Goal: Transaction & Acquisition: Complete application form

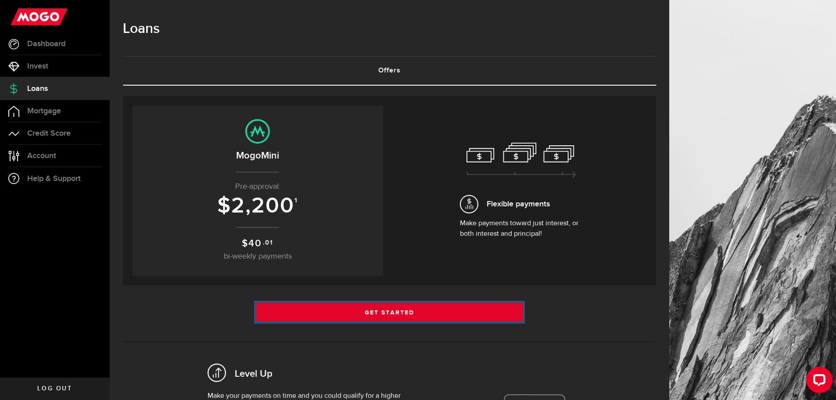
click at [399, 314] on link "Get Started" at bounding box center [389, 312] width 267 height 18
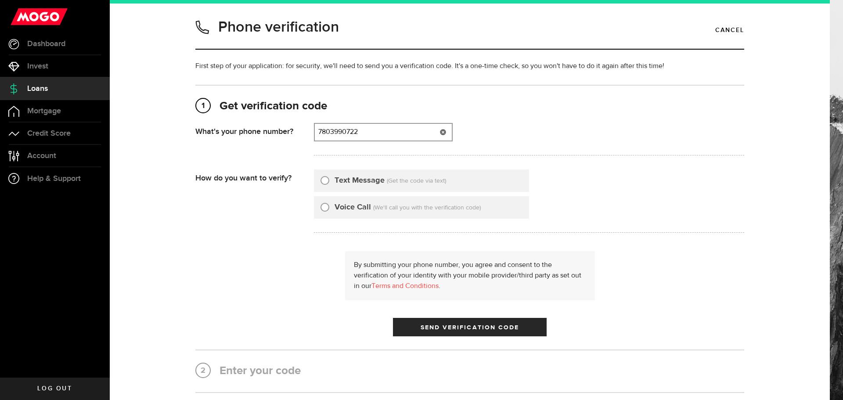
type input "7803990722"
click at [326, 183] on input "Text Message" at bounding box center [324, 179] width 9 height 9
radio input "true"
click at [479, 324] on span "Send Verification Code" at bounding box center [469, 327] width 99 height 6
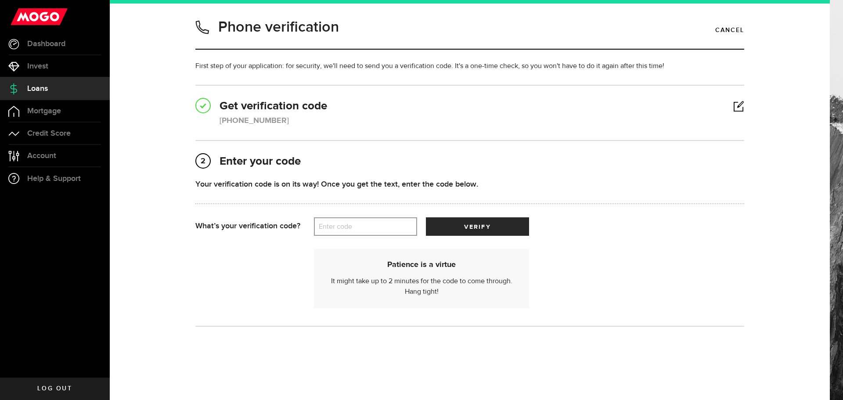
click at [353, 227] on label "Enter code" at bounding box center [365, 227] width 103 height 18
click at [353, 227] on input "Enter code" at bounding box center [365, 226] width 103 height 18
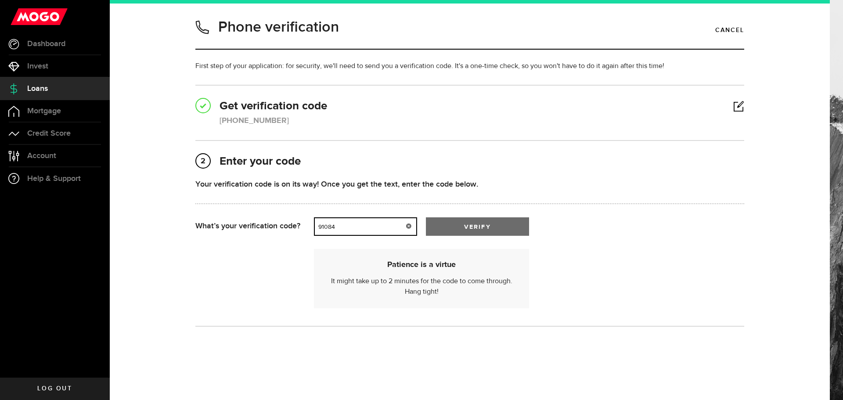
type input "91084"
click at [468, 223] on button "verify" at bounding box center [477, 226] width 103 height 18
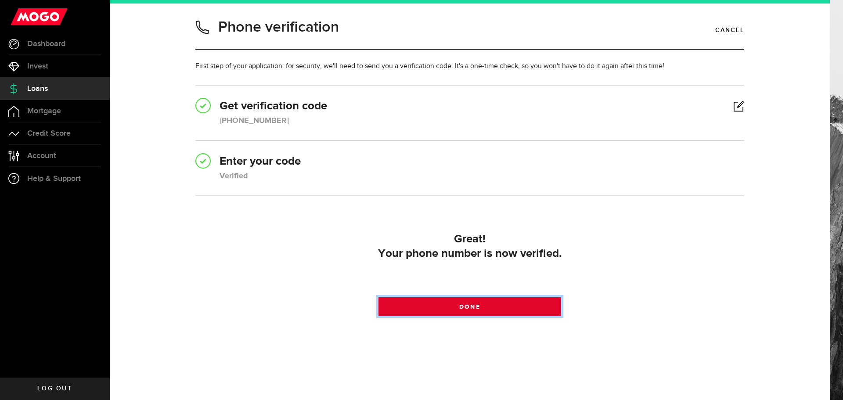
click at [464, 307] on span at bounding box center [469, 308] width 11 height 11
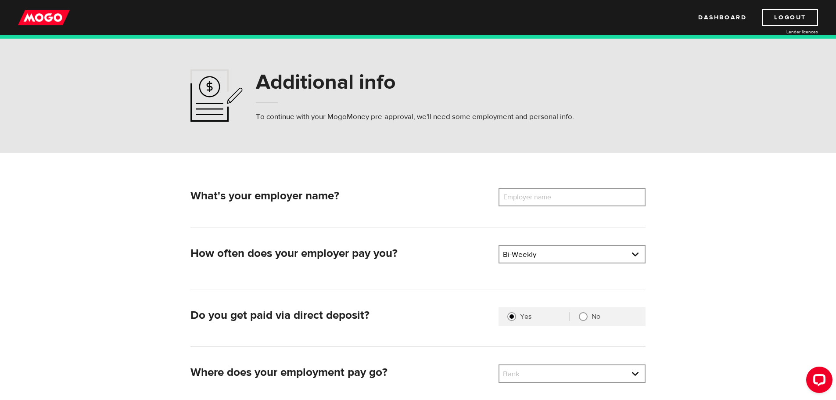
click at [544, 198] on label "Employer name" at bounding box center [534, 197] width 71 height 18
click at [544, 198] on input "Employer name" at bounding box center [572, 197] width 147 height 18
click at [544, 198] on label "Employer name" at bounding box center [534, 197] width 71 height 18
click at [544, 198] on input "Employer name" at bounding box center [572, 197] width 147 height 18
type input "f"
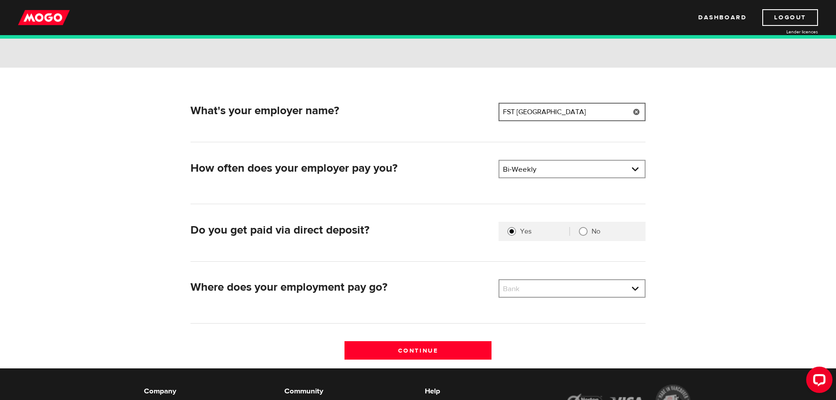
scroll to position [88, 0]
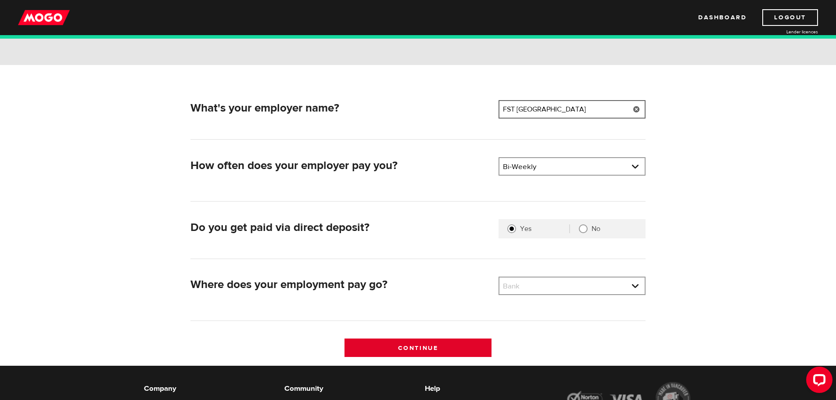
type input "FST CANADA"
click at [427, 347] on input "Continue" at bounding box center [418, 347] width 147 height 18
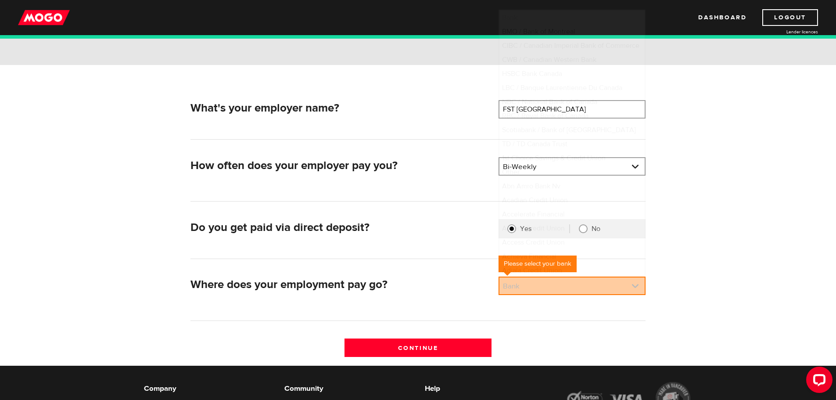
click at [636, 285] on link at bounding box center [571, 285] width 145 height 17
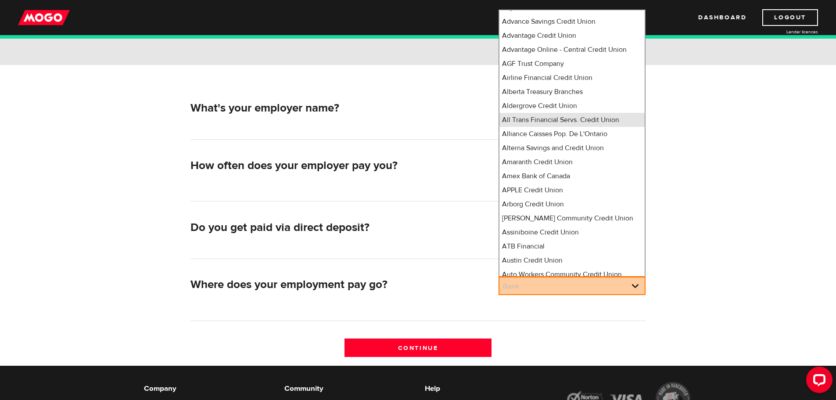
scroll to position [275, 0]
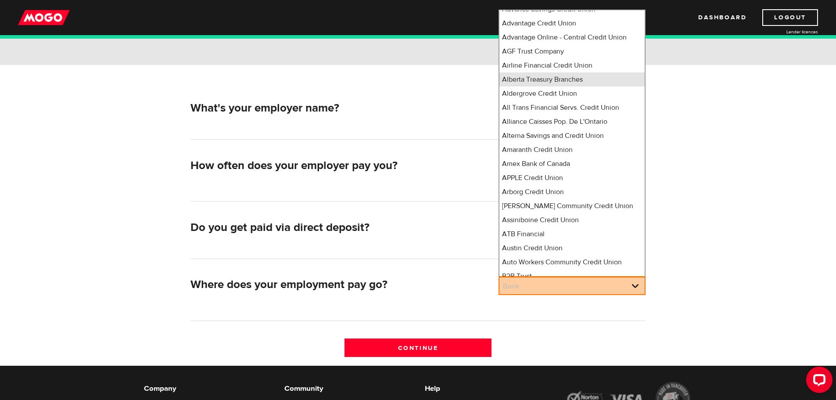
click at [564, 86] on li "Alberta Treasury Branches" at bounding box center [571, 79] width 145 height 14
select select "23"
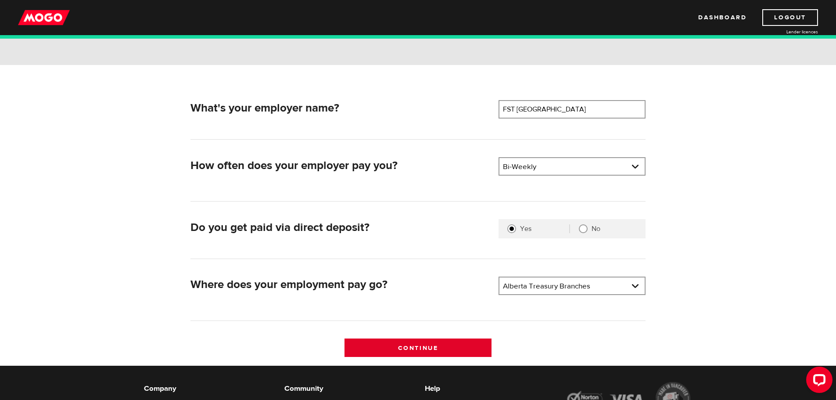
click at [429, 348] on input "Continue" at bounding box center [418, 347] width 147 height 18
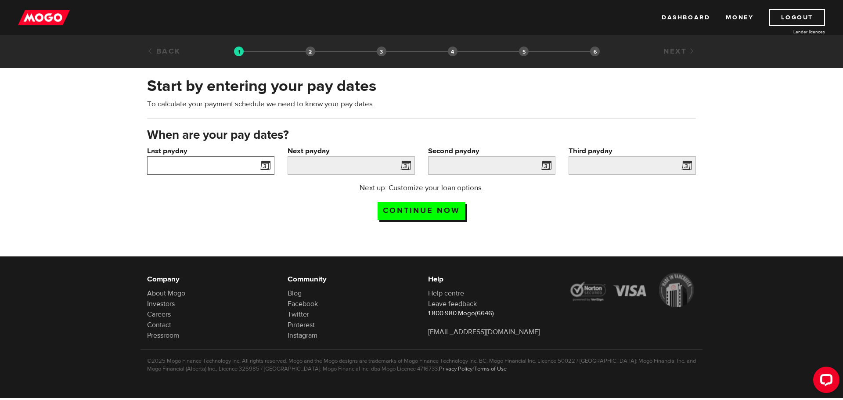
click at [252, 164] on input "Last payday" at bounding box center [210, 165] width 127 height 18
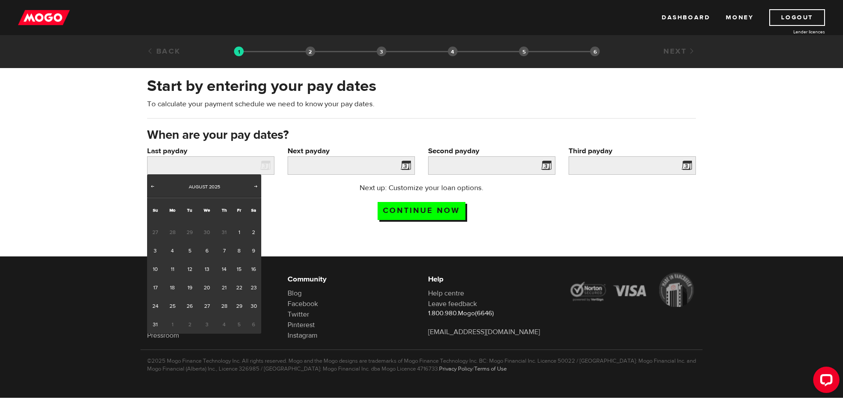
click at [225, 233] on span "31" at bounding box center [224, 232] width 16 height 18
click at [224, 233] on span "31" at bounding box center [224, 232] width 16 height 18
click at [153, 187] on span "Prev" at bounding box center [152, 186] width 7 height 7
click at [224, 303] on link "31" at bounding box center [224, 306] width 16 height 18
click at [224, 302] on link "31" at bounding box center [224, 306] width 16 height 18
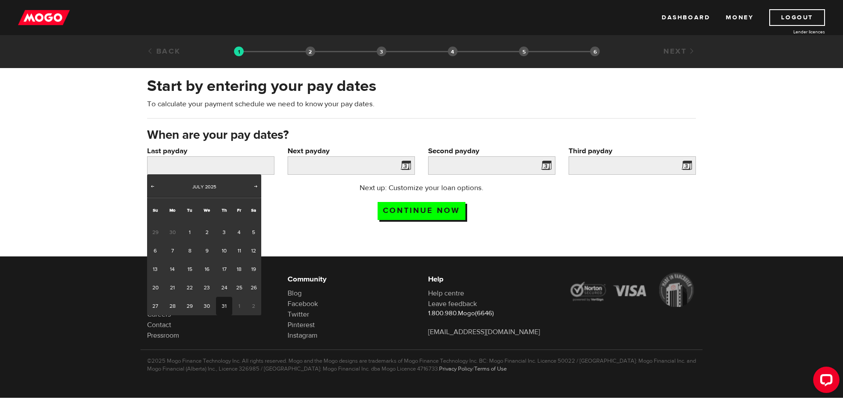
type input "2025/07/31"
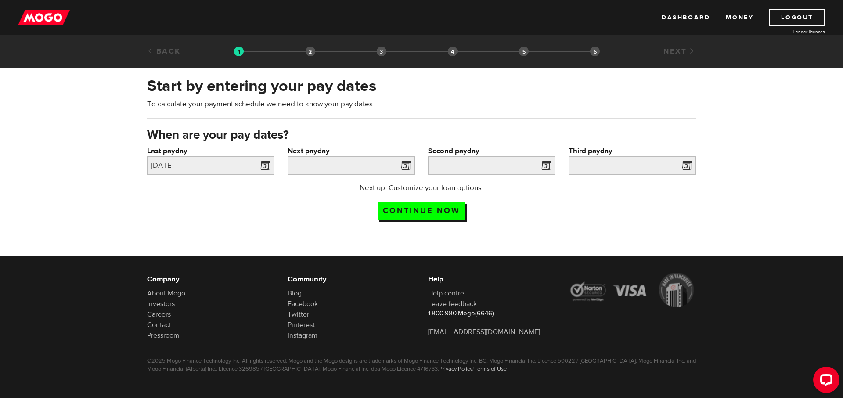
click at [406, 166] on span at bounding box center [403, 167] width 13 height 14
click at [369, 167] on input "Next payday" at bounding box center [350, 165] width 127 height 18
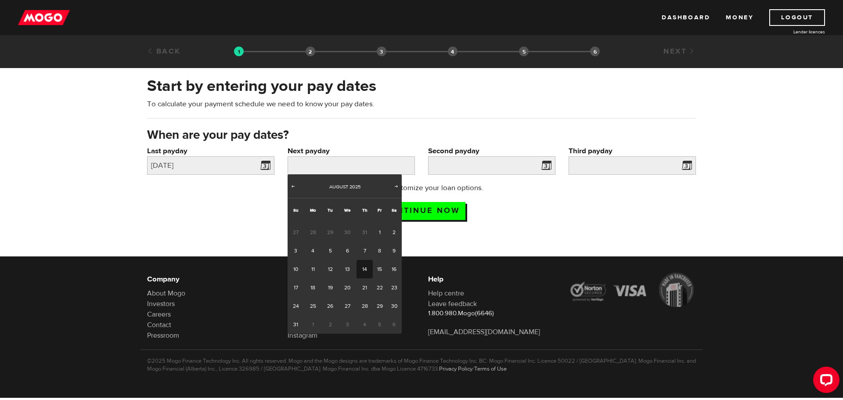
click at [361, 266] on link "14" at bounding box center [364, 269] width 16 height 18
type input "2025/08/14"
type input "2025/8/28"
type input "2025/9/11"
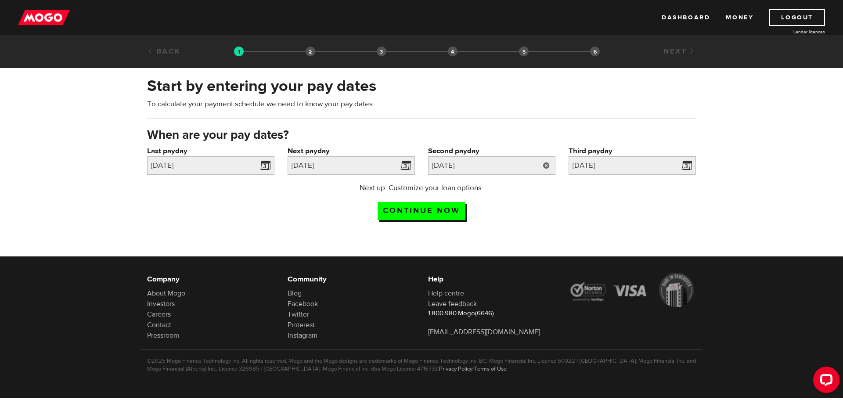
click at [538, 168] on link at bounding box center [546, 165] width 18 height 18
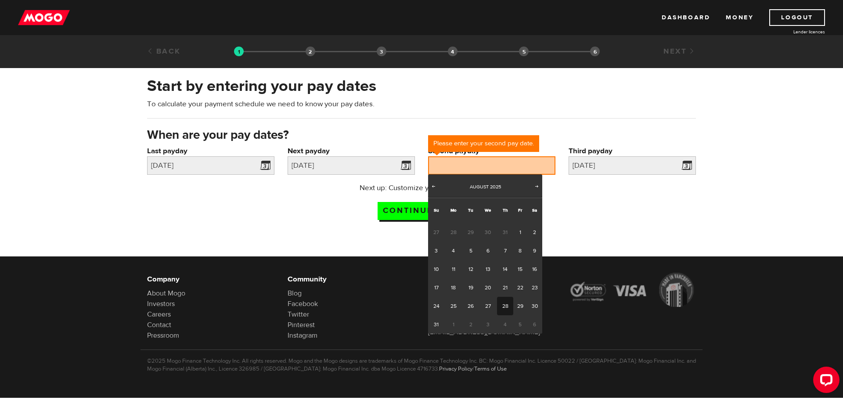
click at [507, 304] on link "28" at bounding box center [505, 306] width 16 height 18
type input "2025/08/28"
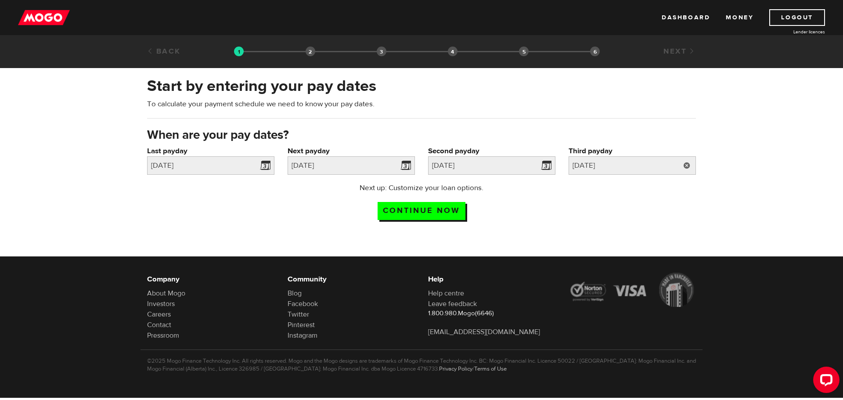
click at [679, 162] on link at bounding box center [687, 165] width 18 height 18
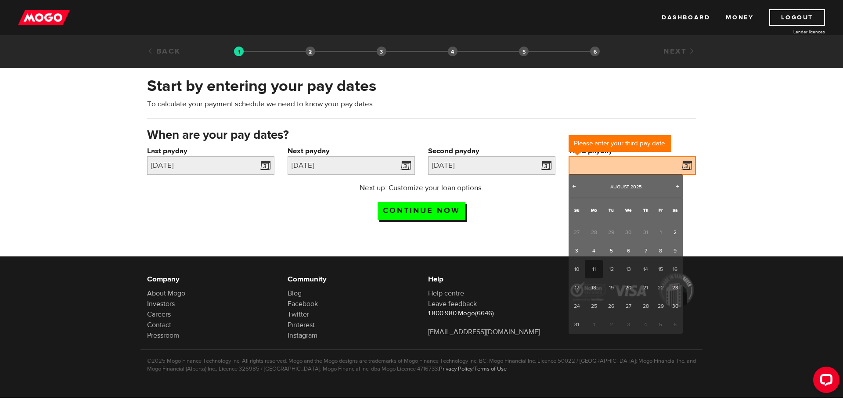
click at [679, 162] on div at bounding box center [631, 165] width 127 height 18
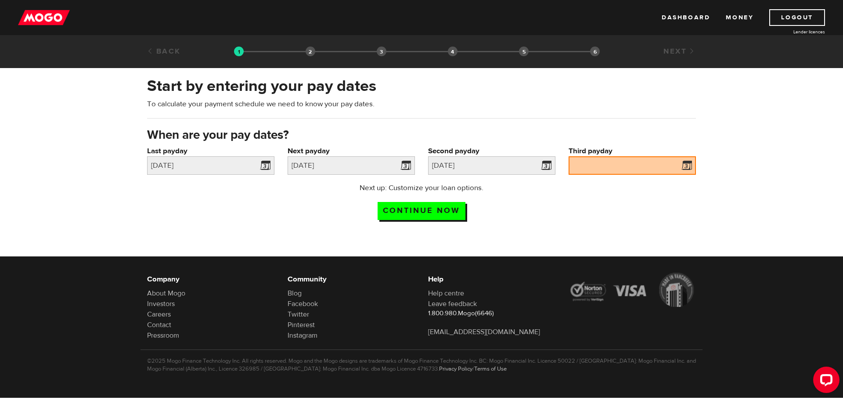
click at [679, 162] on span at bounding box center [684, 167] width 13 height 14
click at [675, 161] on input "Third payday" at bounding box center [631, 165] width 127 height 18
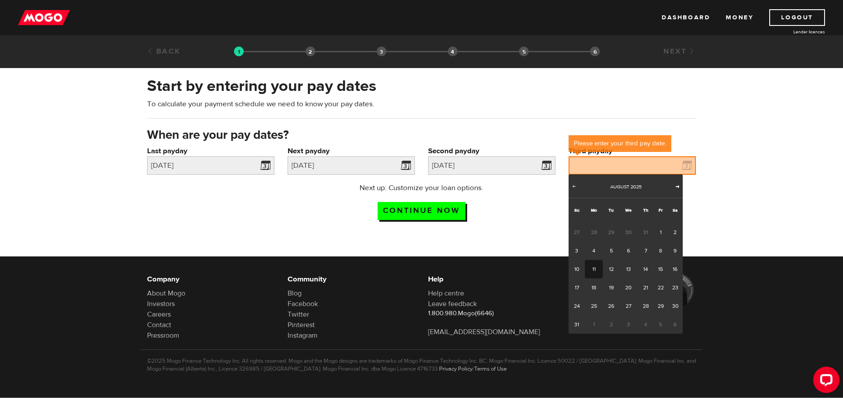
click at [673, 183] on link "Next" at bounding box center [677, 187] width 9 height 9
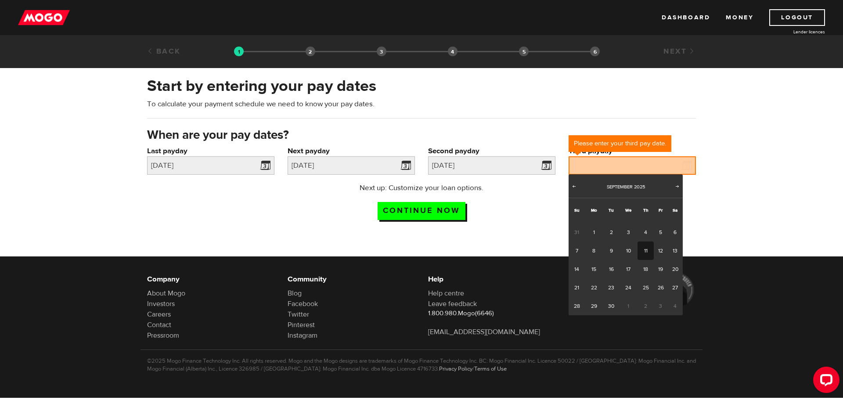
click at [646, 248] on link "11" at bounding box center [645, 250] width 16 height 18
type input "2025/09/11"
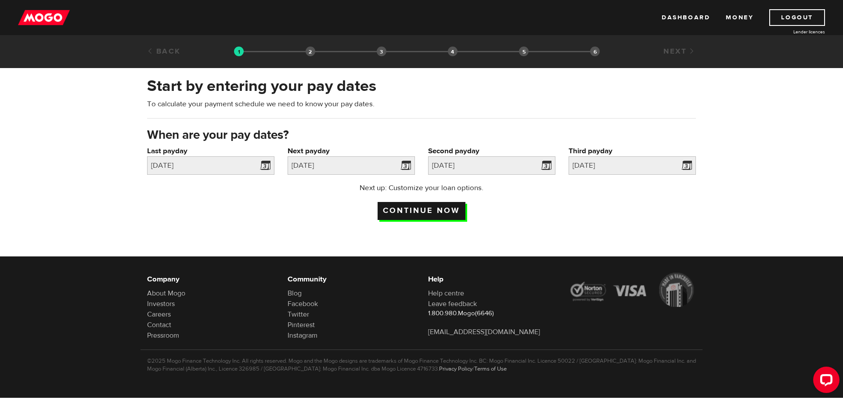
click at [449, 208] on input "Continue now" at bounding box center [421, 211] width 88 height 18
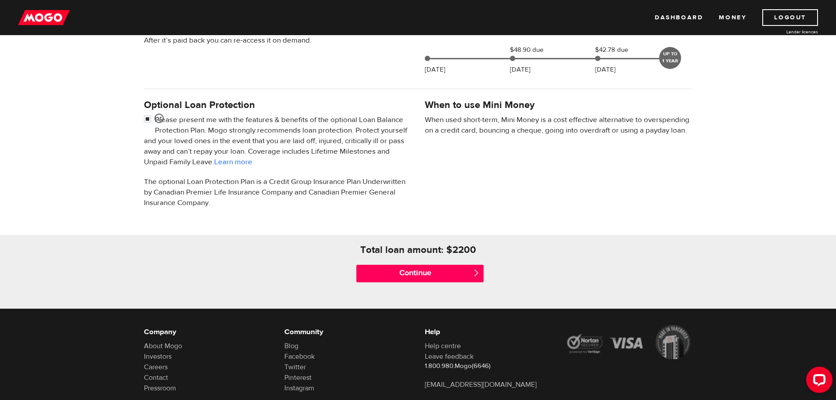
scroll to position [263, 0]
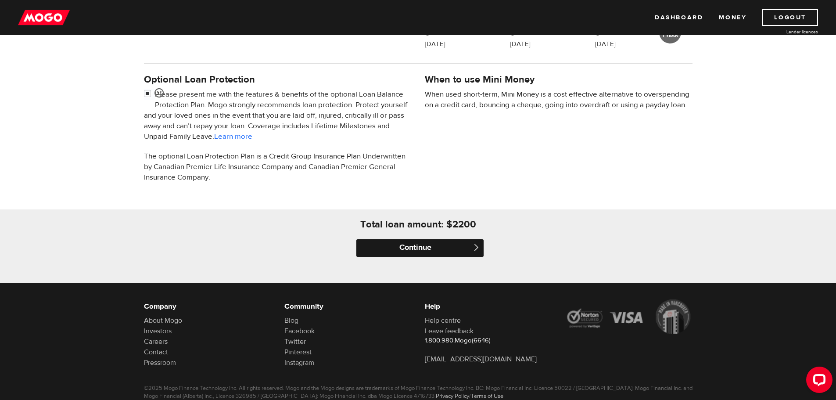
click at [431, 245] on input "Continue" at bounding box center [419, 248] width 127 height 18
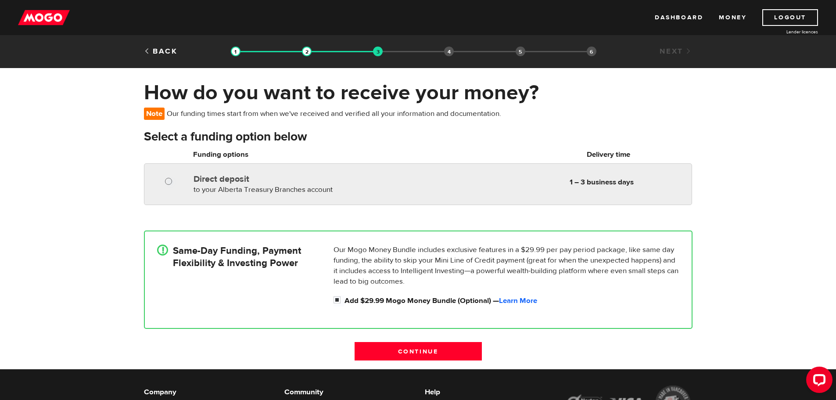
radio input "true"
click at [169, 180] on input "Direct deposit" at bounding box center [170, 182] width 11 height 11
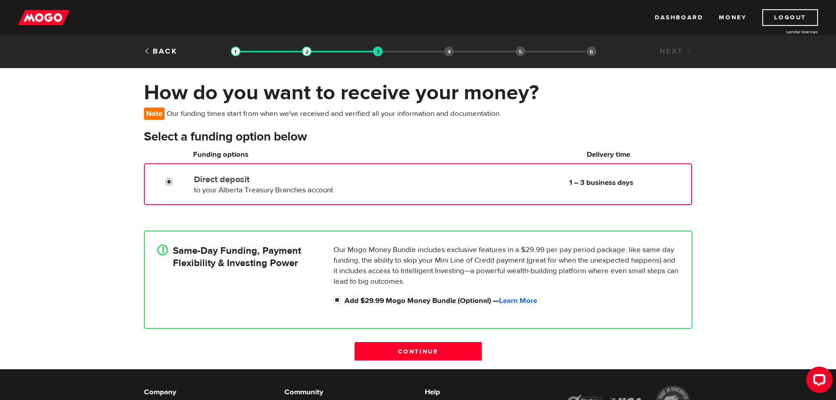
click at [167, 181] on input "Direct deposit" at bounding box center [170, 182] width 11 height 11
click at [171, 179] on input "Direct deposit" at bounding box center [170, 182] width 11 height 11
click at [169, 181] on input "Direct deposit" at bounding box center [170, 182] width 11 height 11
click at [311, 267] on div "Same-Day Funding, Payment Flexibility & Investing Power" at bounding box center [241, 256] width 169 height 25
click at [338, 299] on input "Add $29.99 Mogo Money Bundle (Optional) — Learn More" at bounding box center [339, 300] width 11 height 11
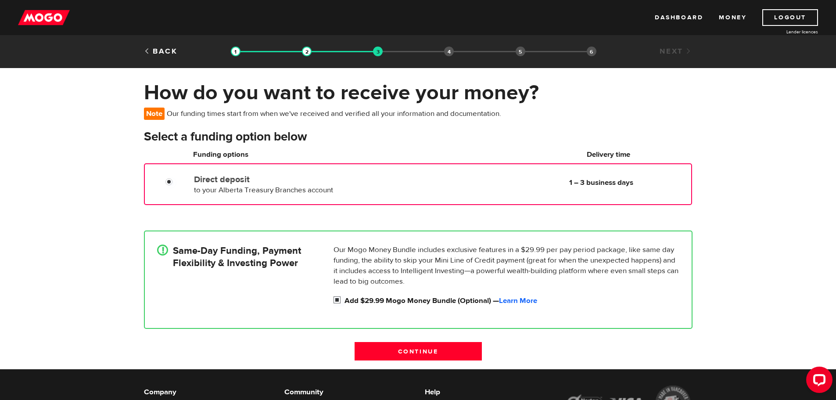
checkbox input "false"
radio input "false"
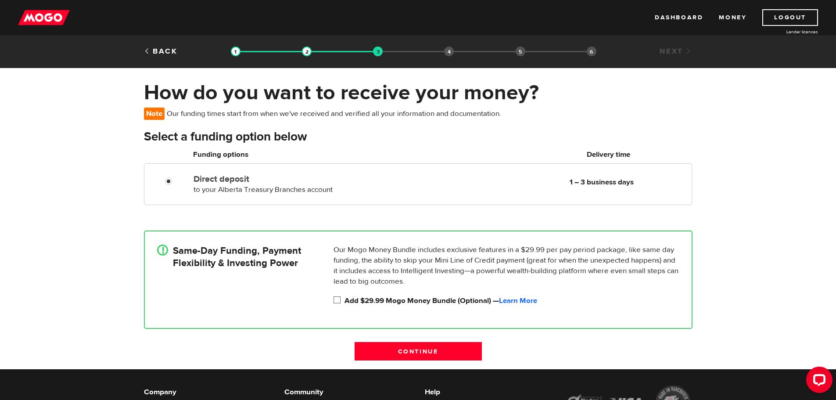
click at [338, 300] on input "Add $29.99 Mogo Money Bundle (Optional) — Learn More" at bounding box center [339, 300] width 11 height 11
click at [337, 300] on input "Add $29.99 Mogo Money Bundle (Optional) — Learn More" at bounding box center [339, 300] width 11 height 11
checkbox input "false"
click at [411, 351] on input "Continue" at bounding box center [418, 351] width 127 height 18
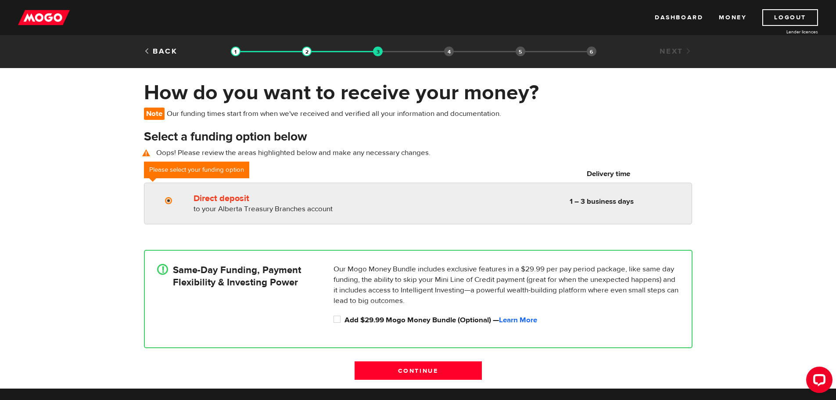
radio input "true"
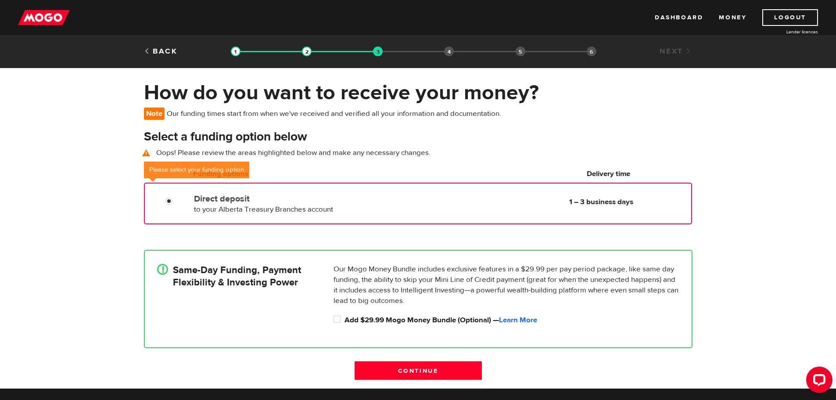
click at [260, 208] on span "to your Alberta Treasury Branches account" at bounding box center [263, 210] width 139 height 10
click at [599, 199] on b "1 – 3 business days" at bounding box center [601, 202] width 64 height 10
click at [169, 200] on input "Direct deposit" at bounding box center [170, 202] width 11 height 11
click at [167, 202] on input "Direct deposit" at bounding box center [170, 202] width 11 height 11
click at [169, 201] on input "Direct deposit" at bounding box center [170, 202] width 11 height 11
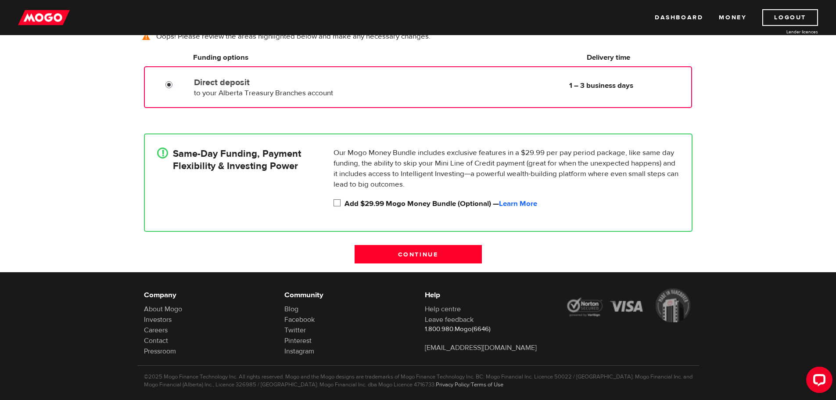
scroll to position [132, 0]
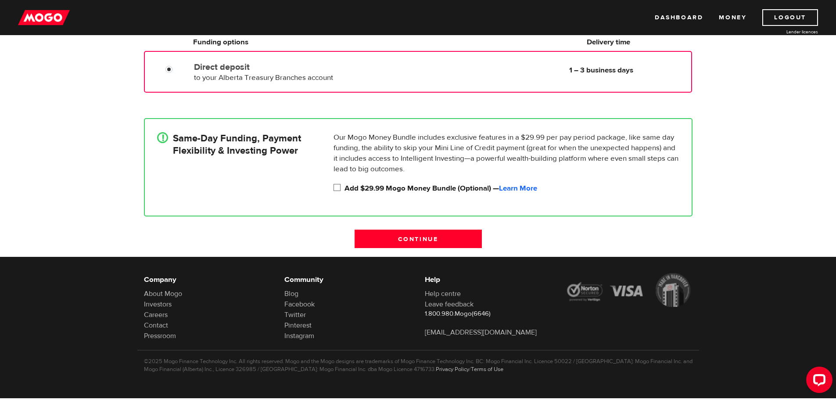
click at [340, 187] on input "Add $29.99 Mogo Money Bundle (Optional) — Learn More" at bounding box center [339, 188] width 11 height 11
checkbox input "false"
radio input "false"
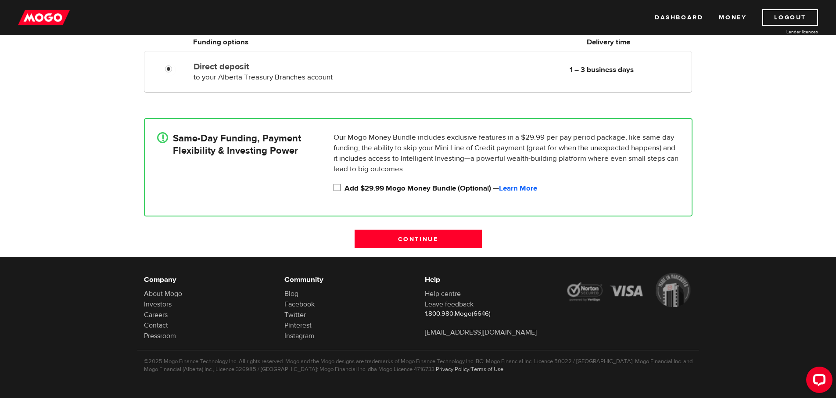
click at [340, 190] on input "Add $29.99 Mogo Money Bundle (Optional) — Learn More" at bounding box center [339, 188] width 11 height 11
checkbox input "true"
click at [425, 235] on input "Continue" at bounding box center [418, 239] width 127 height 18
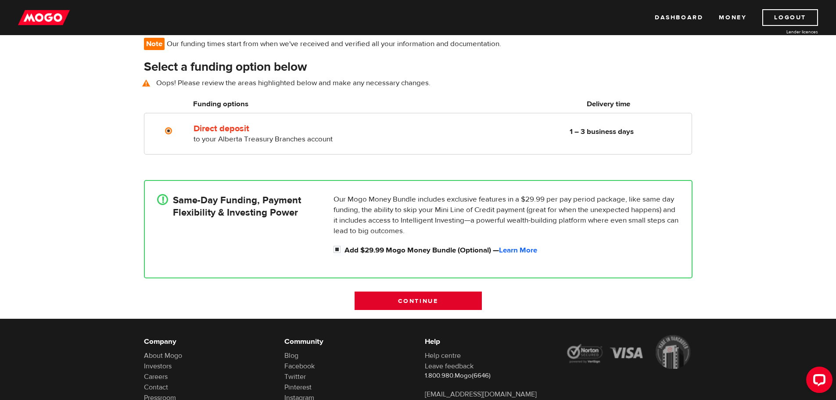
scroll to position [64, 0]
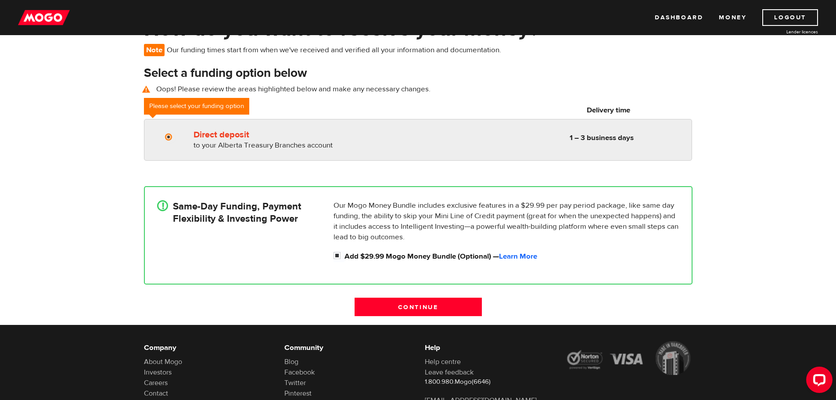
radio input "true"
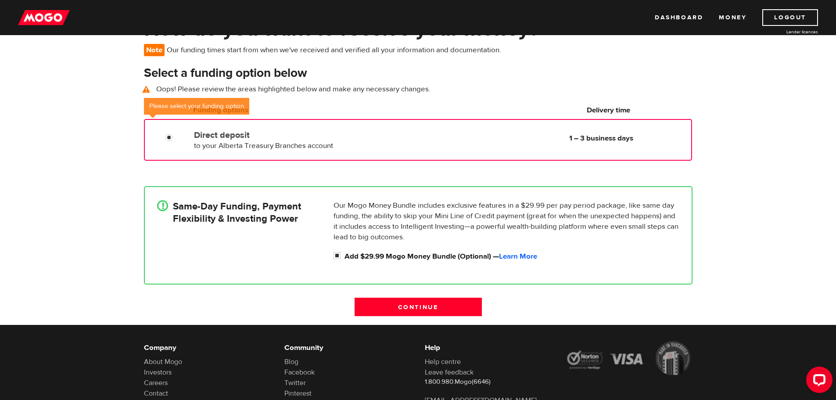
click at [575, 139] on b "1 – 3 business days" at bounding box center [601, 138] width 64 height 10
click at [324, 146] on span "to your Alberta Treasury Branches account" at bounding box center [263, 146] width 139 height 10
click at [169, 136] on input "Direct deposit" at bounding box center [170, 138] width 11 height 11
click at [165, 138] on input "Direct deposit" at bounding box center [170, 138] width 11 height 11
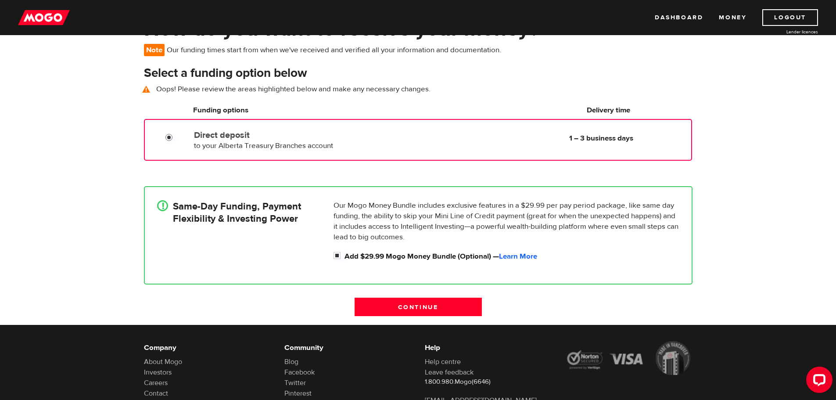
click at [170, 135] on input "Direct deposit" at bounding box center [170, 138] width 11 height 11
click at [216, 127] on div "Direct deposit to your Alberta Treasury Branches account Delivery in 1 – 3 busi…" at bounding box center [294, 138] width 208 height 25
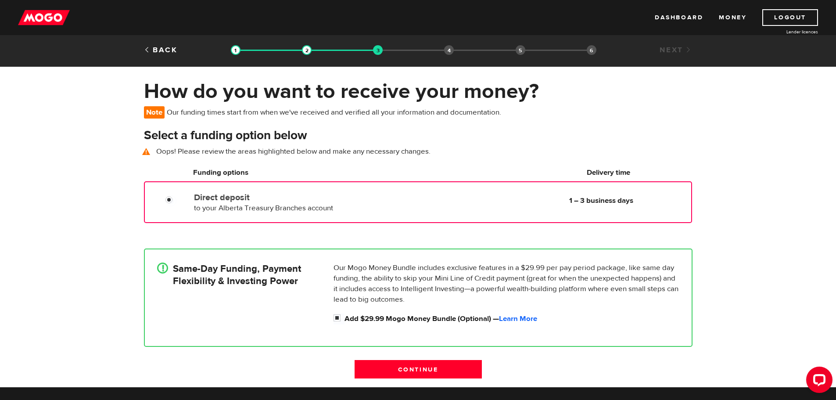
scroll to position [0, 0]
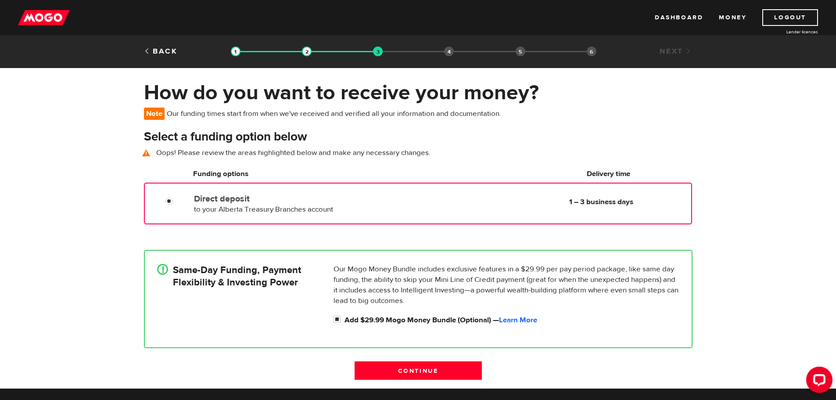
click at [449, 52] on li "Bank account information" at bounding box center [449, 52] width 10 height 10
click at [437, 143] on h3 "Select a funding option below" at bounding box center [418, 137] width 549 height 14
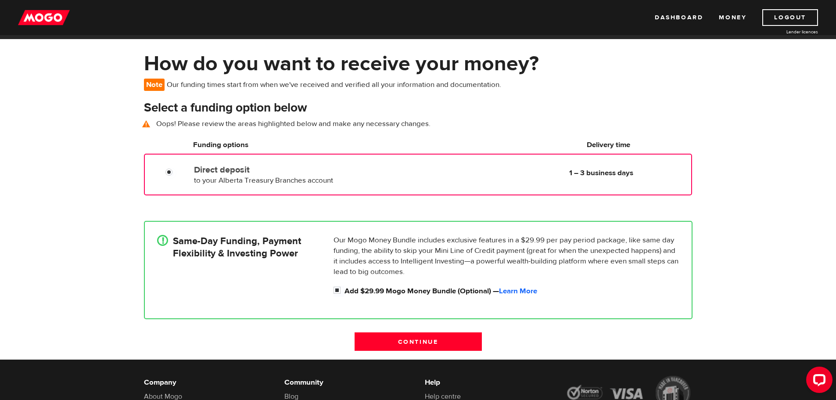
scroll to position [132, 0]
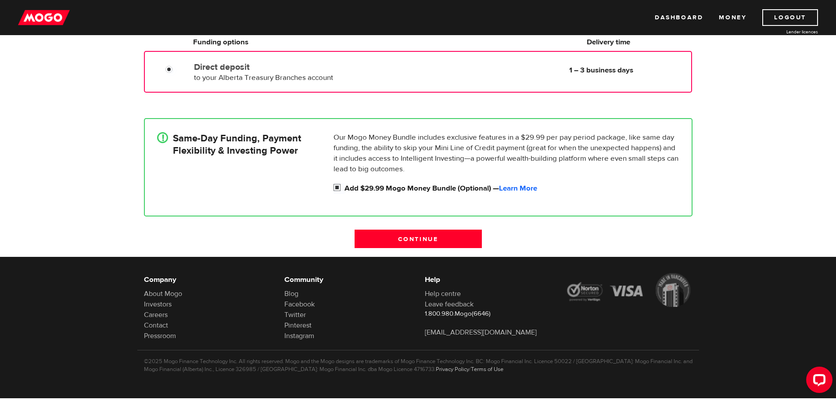
click at [336, 187] on input "Add $29.99 Mogo Money Bundle (Optional) — Learn More" at bounding box center [339, 188] width 11 height 11
checkbox input "false"
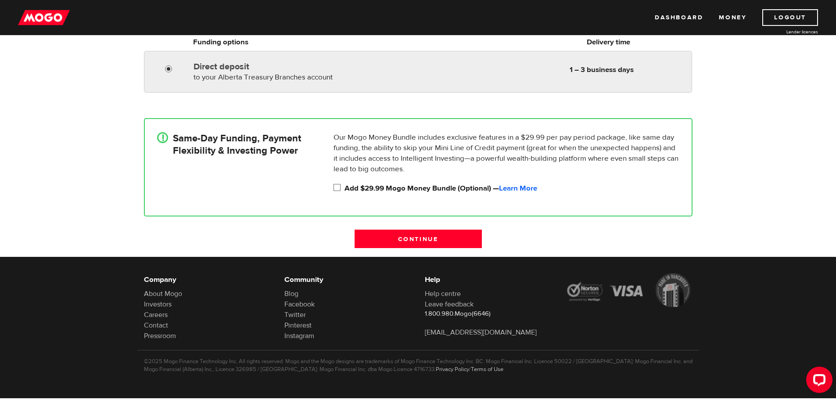
radio input "true"
click at [165, 66] on input "Direct deposit" at bounding box center [170, 70] width 11 height 11
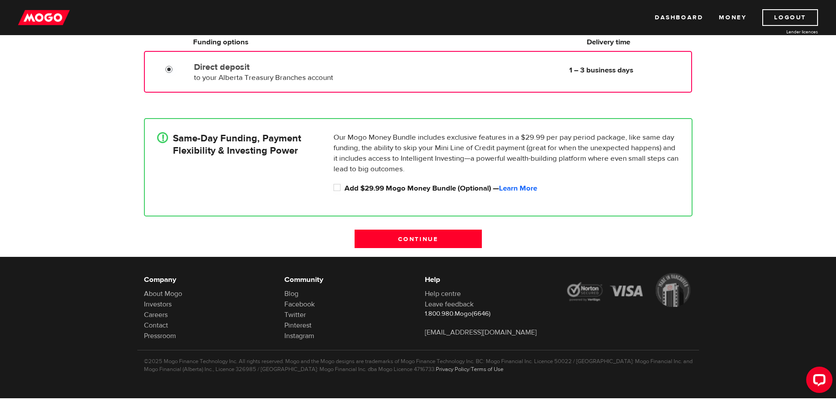
click at [169, 69] on input "Direct deposit" at bounding box center [170, 70] width 11 height 11
click at [338, 186] on input "Add $29.99 Mogo Money Bundle (Optional) — Learn More" at bounding box center [339, 188] width 11 height 11
checkbox input "true"
click at [168, 69] on input "Direct deposit" at bounding box center [170, 70] width 11 height 11
click at [160, 135] on div "!" at bounding box center [162, 137] width 11 height 11
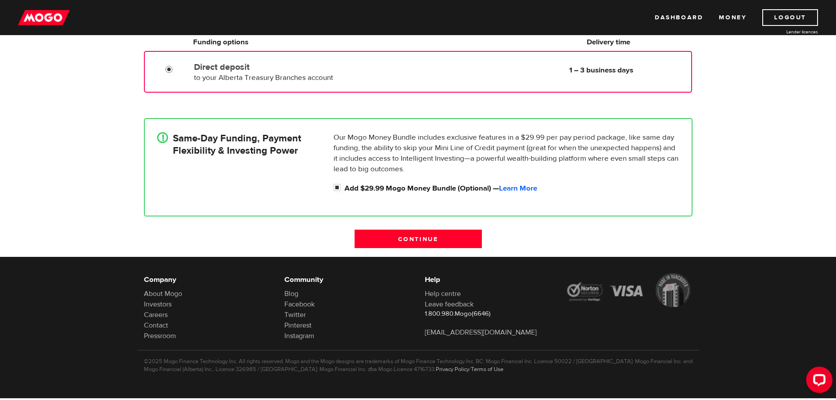
click at [168, 69] on input "Direct deposit" at bounding box center [170, 70] width 11 height 11
drag, startPoint x: 596, startPoint y: 70, endPoint x: 510, endPoint y: 72, distance: 86.0
click at [510, 72] on div "Direct deposit to your Alberta Treasury Branches account Delivery in 1 – 3 busi…" at bounding box center [440, 70] width 500 height 25
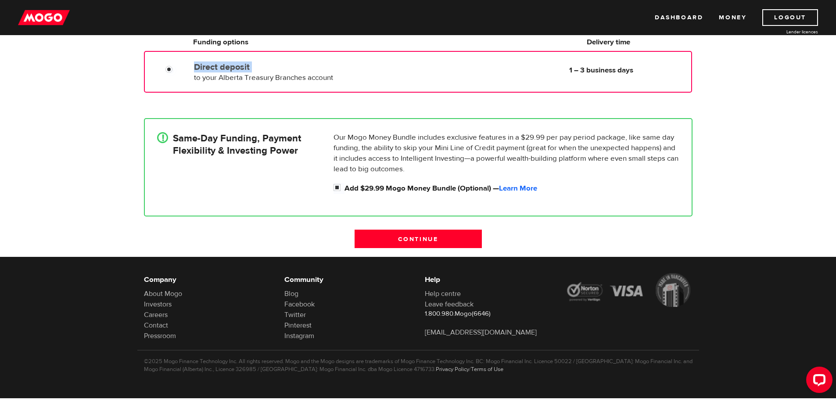
click at [510, 72] on div "Direct deposit to your Alberta Treasury Branches account Delivery in 1 – 3 busi…" at bounding box center [440, 70] width 500 height 25
click at [508, 72] on div "Direct deposit to your Alberta Treasury Branches account Delivery in 1 – 3 busi…" at bounding box center [440, 70] width 500 height 25
click at [507, 72] on div "Direct deposit to your Alberta Treasury Branches account Delivery in 1 – 3 busi…" at bounding box center [440, 70] width 500 height 25
click at [506, 73] on div "Direct deposit to your Alberta Treasury Branches account Delivery in 1 – 3 busi…" at bounding box center [440, 70] width 500 height 25
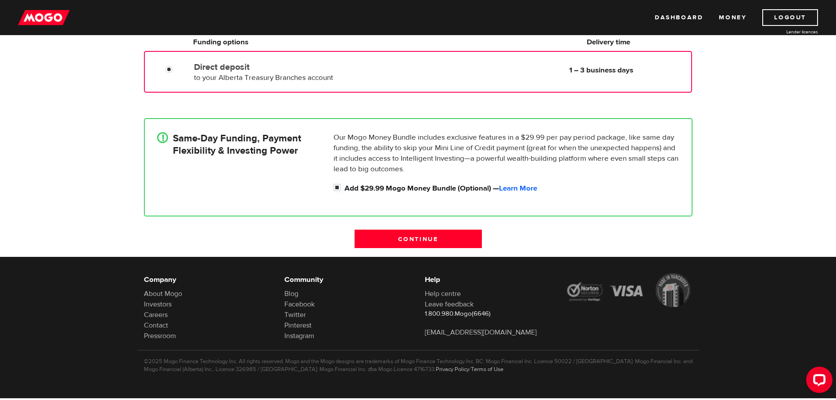
drag, startPoint x: 500, startPoint y: 77, endPoint x: 496, endPoint y: 78, distance: 4.5
click at [500, 77] on div "Direct deposit to your Alberta Treasury Branches account Delivery in 1 – 3 busi…" at bounding box center [440, 70] width 500 height 25
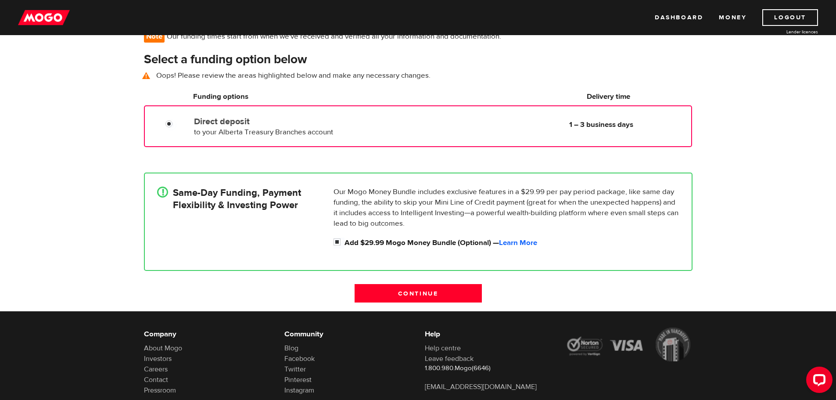
scroll to position [0, 0]
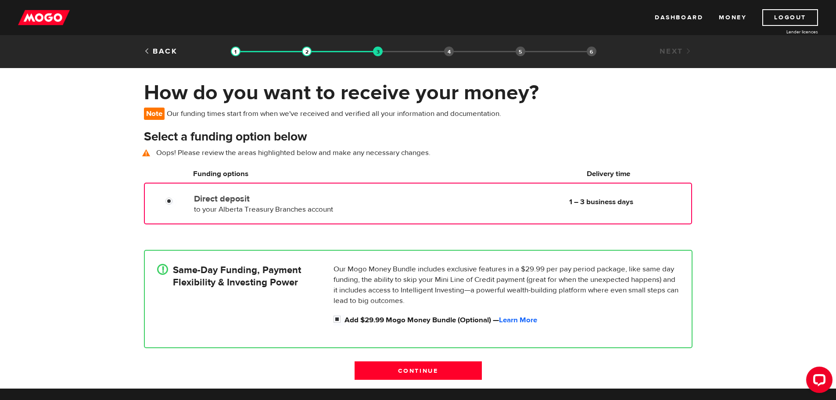
click at [157, 112] on span "Note" at bounding box center [154, 114] width 21 height 12
click at [609, 176] on h6 "Delivery time" at bounding box center [608, 174] width 161 height 11
click at [603, 200] on b "1 – 3 business days" at bounding box center [601, 202] width 64 height 10
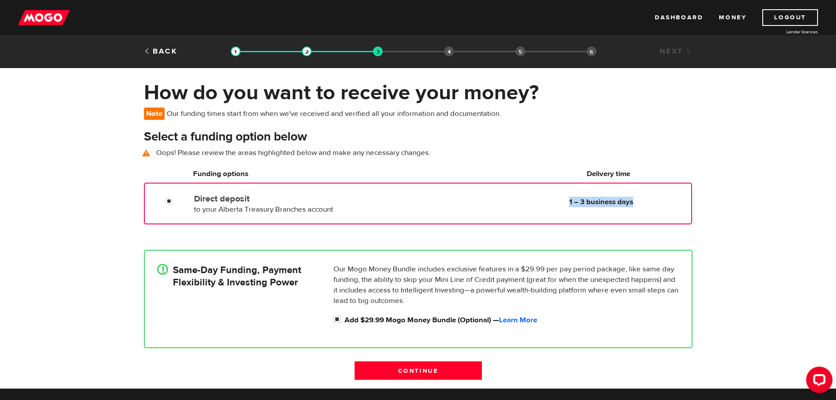
drag, startPoint x: 602, startPoint y: 200, endPoint x: 594, endPoint y: 201, distance: 8.4
click at [597, 201] on b "1 – 3 business days" at bounding box center [601, 202] width 64 height 10
click at [171, 200] on input "Direct deposit" at bounding box center [170, 202] width 11 height 11
click at [164, 201] on div at bounding box center [172, 202] width 53 height 11
click at [169, 199] on input "Direct deposit" at bounding box center [170, 202] width 11 height 11
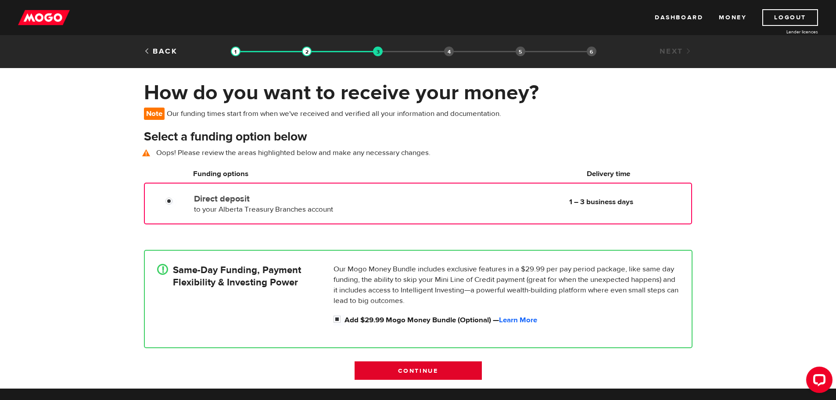
click at [414, 372] on input "Continue" at bounding box center [418, 370] width 127 height 18
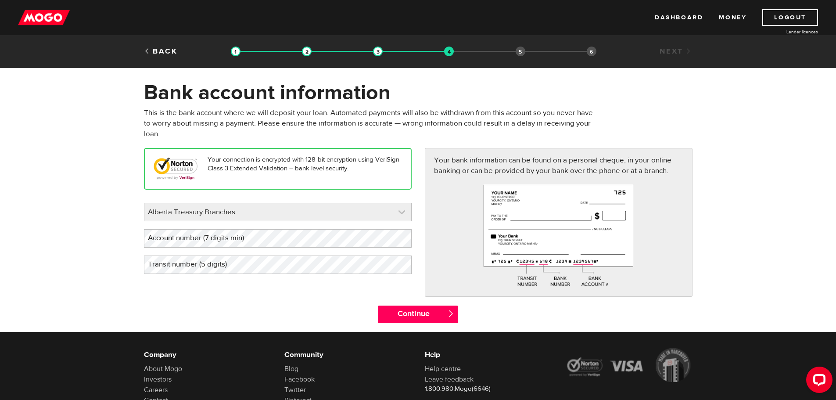
click at [405, 212] on link at bounding box center [277, 212] width 267 height 18
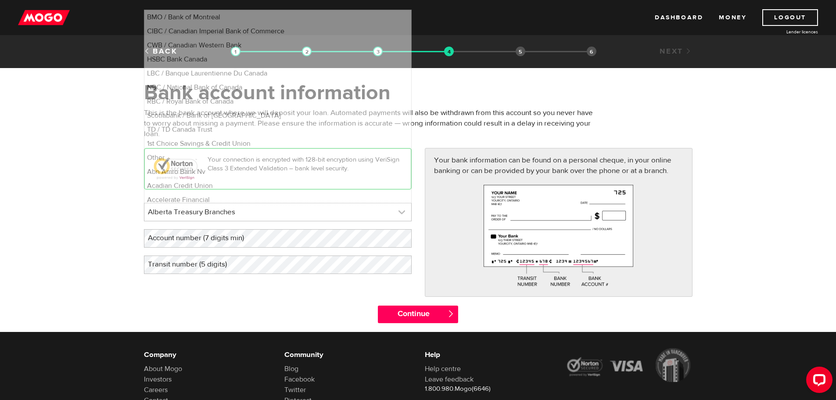
scroll to position [234, 0]
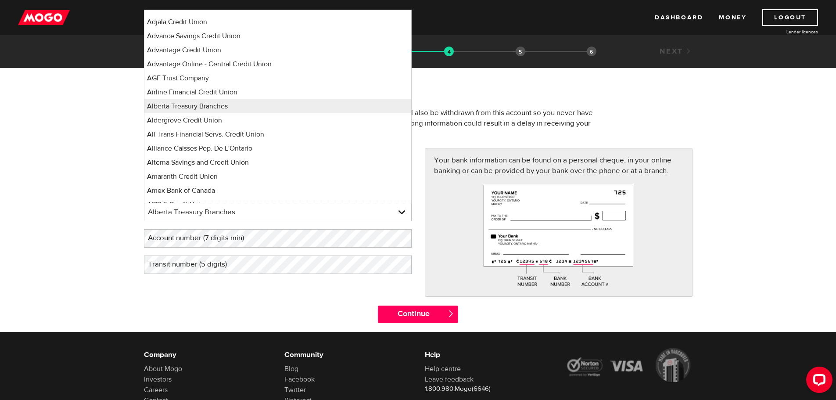
click at [36, 182] on form "Bank account information Oops! Please review the areas highlighted below and ma…" at bounding box center [418, 206] width 836 height 252
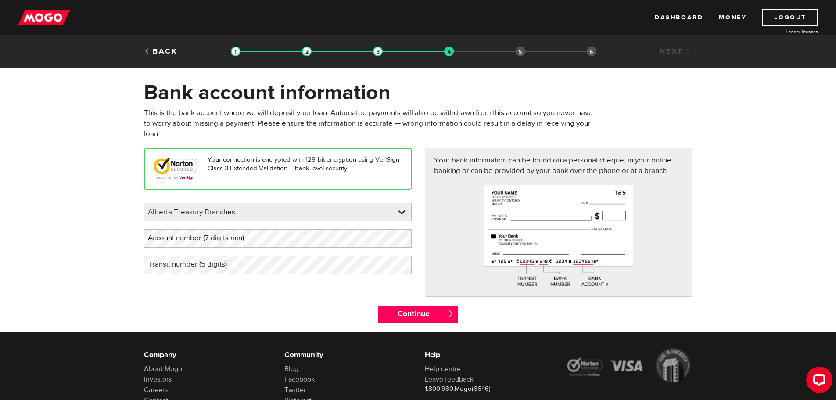
click at [230, 242] on label "Account number (7 digits min)" at bounding box center [203, 238] width 118 height 18
click at [413, 315] on input "Continue" at bounding box center [418, 314] width 80 height 18
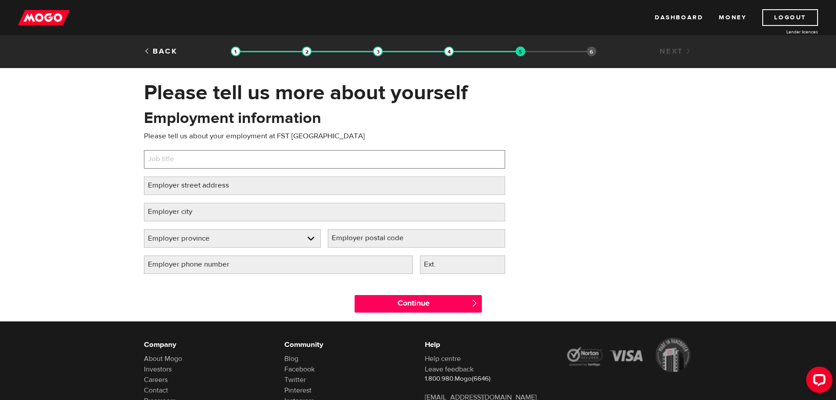
click at [230, 166] on input "Job title" at bounding box center [324, 159] width 361 height 18
type input "SHIPPER"
click at [204, 187] on label "Employer street address" at bounding box center [195, 185] width 103 height 18
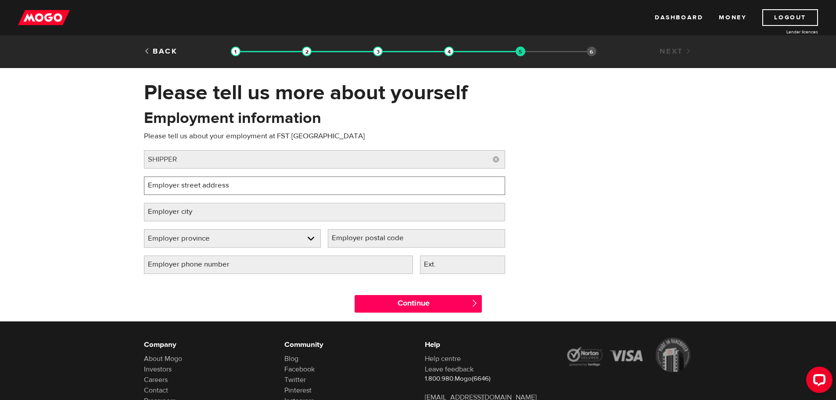
click at [204, 187] on input "Employer street address" at bounding box center [324, 185] width 361 height 18
type input "1002-15 AVENUE"
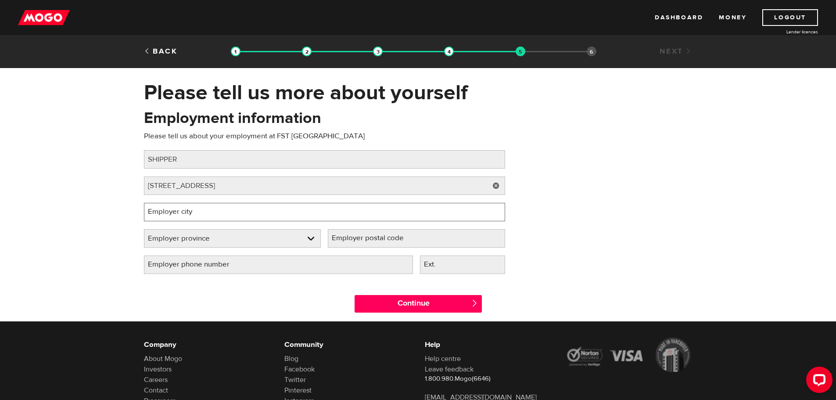
type input "NISKU"
select select "AB"
type input "T9E 7S5"
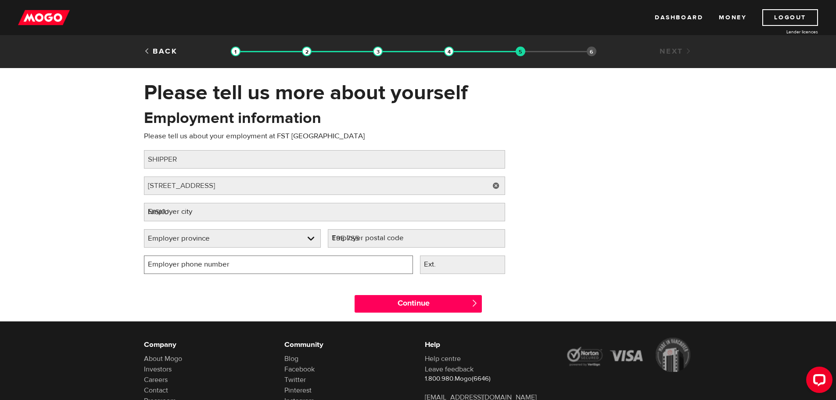
type input "(780) 469-1584"
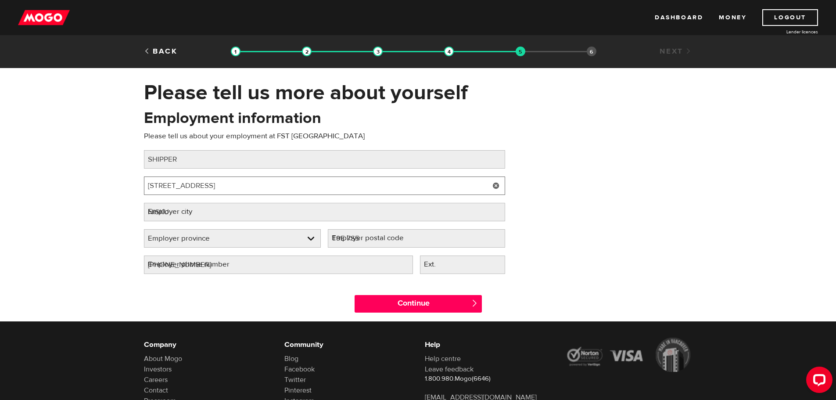
select select "AB"
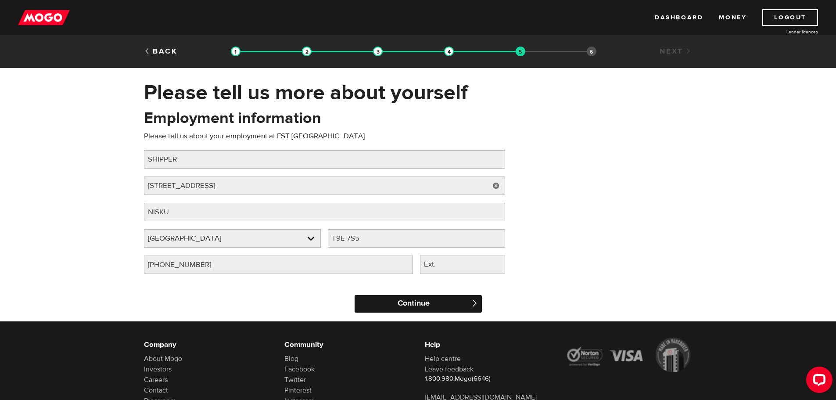
click at [413, 299] on input "Continue" at bounding box center [418, 304] width 127 height 18
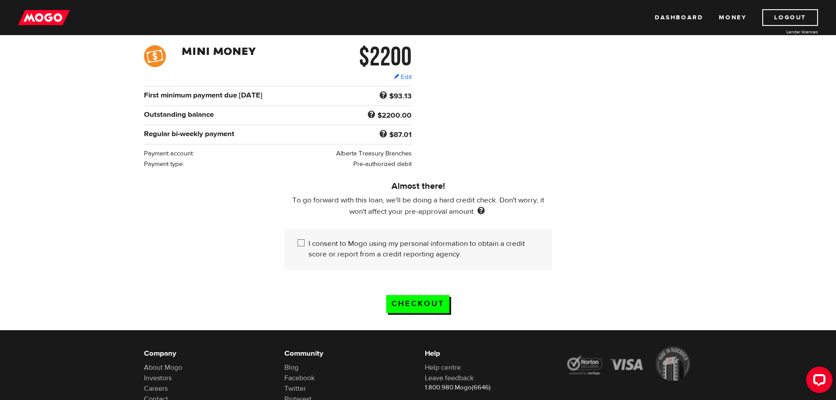
scroll to position [132, 0]
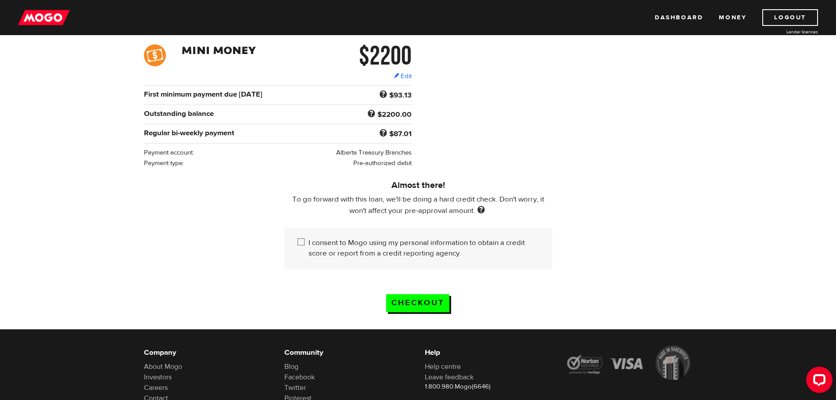
click at [305, 239] on input "I consent to Mogo using my personal information to obtain a credit score or rep…" at bounding box center [303, 242] width 11 height 11
checkbox input "true"
click at [432, 299] on input "Checkout" at bounding box center [417, 303] width 63 height 18
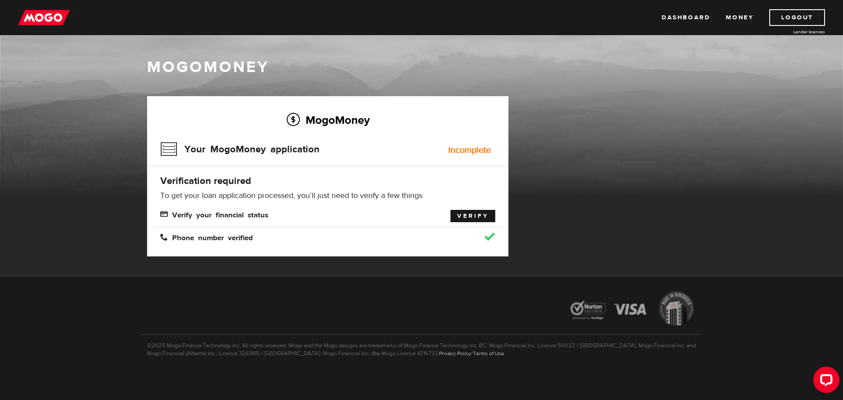
click at [474, 216] on link "Verify" at bounding box center [472, 216] width 45 height 12
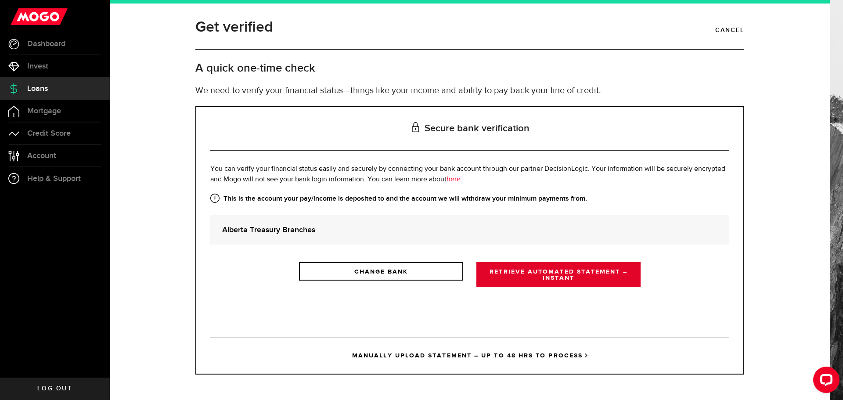
click at [563, 275] on link "RETRIEVE AUTOMATED STATEMENT – INSTANT" at bounding box center [558, 274] width 164 height 25
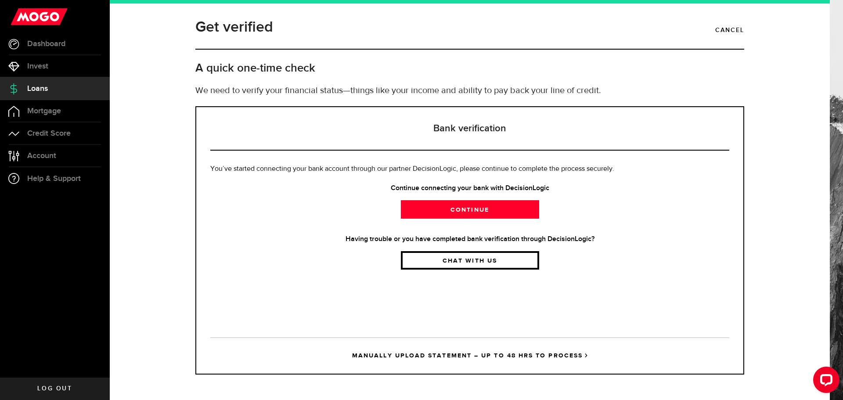
click at [497, 263] on link "Chat with us" at bounding box center [470, 260] width 138 height 18
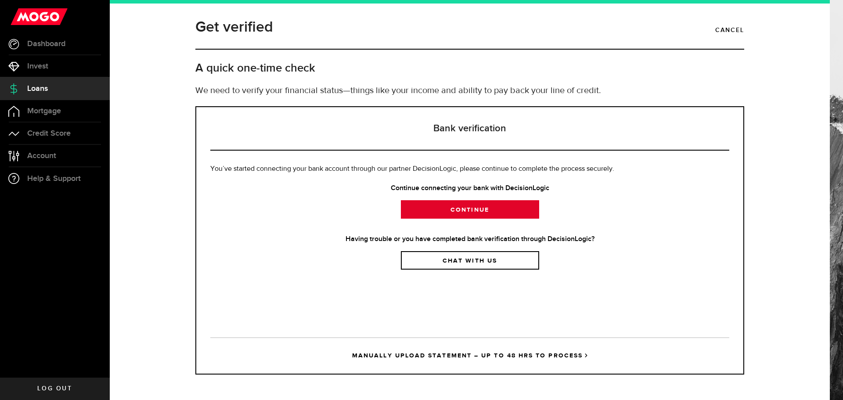
click at [484, 208] on link "Continue" at bounding box center [470, 209] width 138 height 18
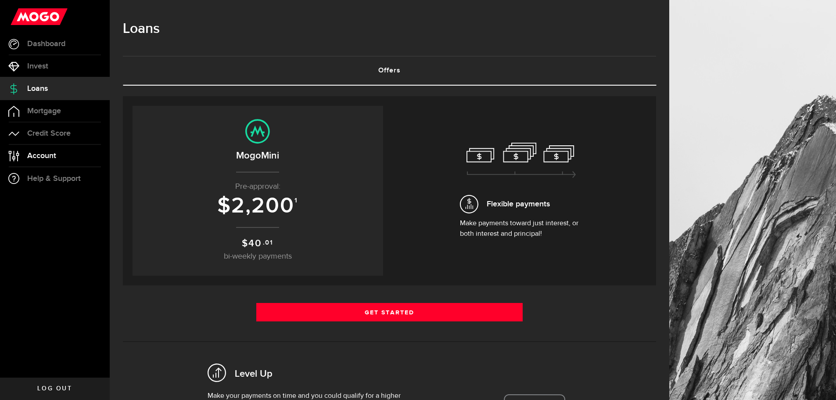
click at [36, 158] on span "Account" at bounding box center [41, 156] width 29 height 8
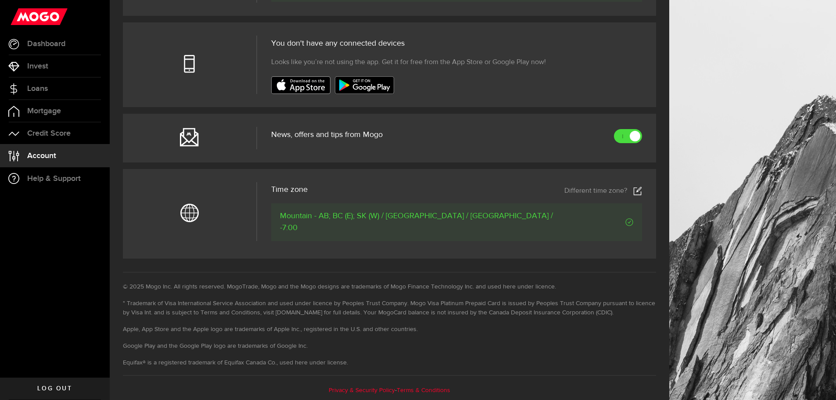
scroll to position [312, 0]
click at [43, 90] on span "Loans" at bounding box center [37, 89] width 21 height 8
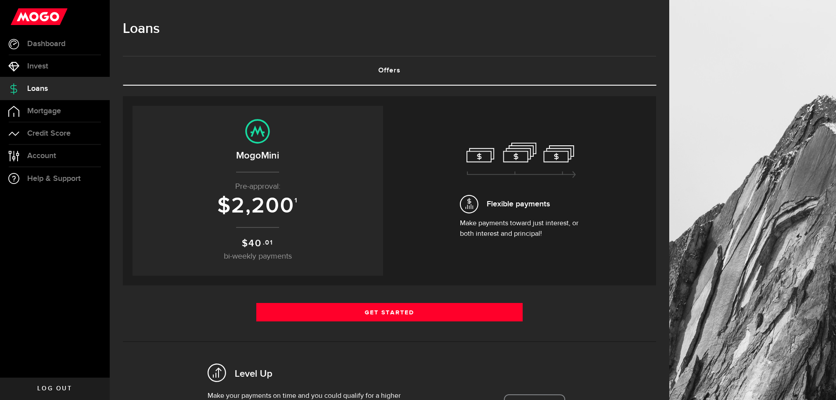
click at [395, 71] on link "Offers (requires attention)" at bounding box center [389, 71] width 533 height 28
click at [51, 46] on span "Dashboard" at bounding box center [46, 44] width 38 height 8
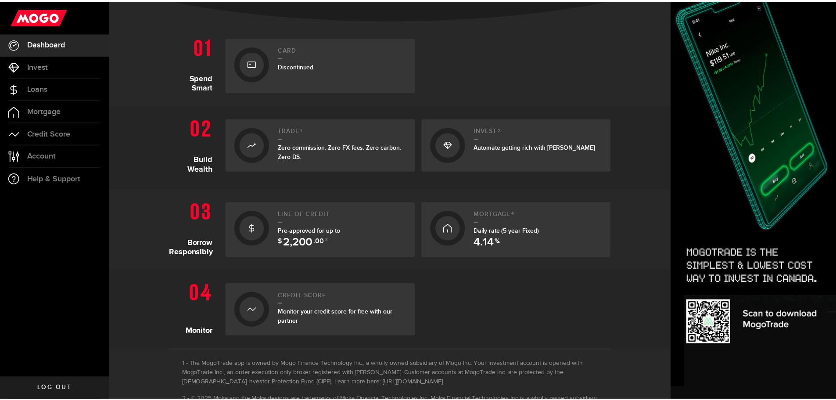
scroll to position [263, 0]
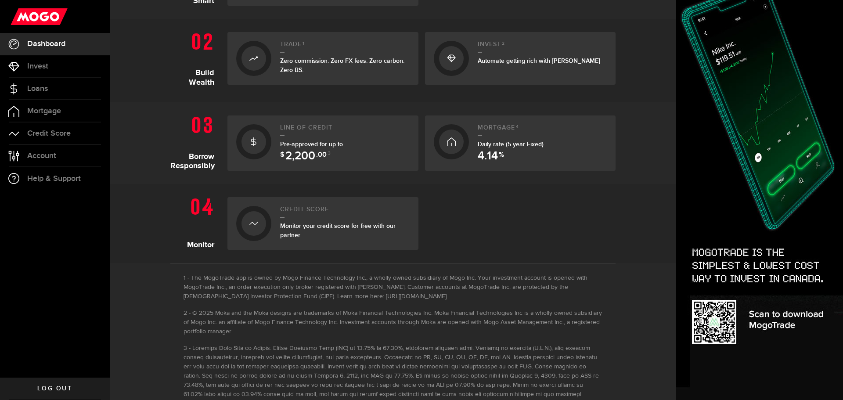
click at [312, 154] on span "2,200" at bounding box center [300, 156] width 30 height 11
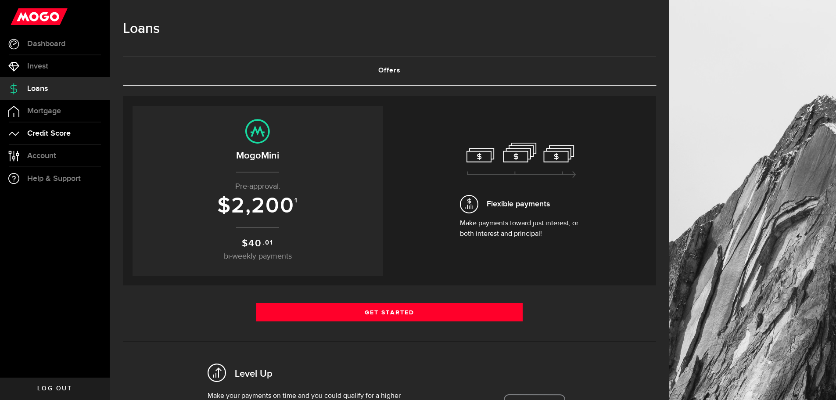
click at [69, 134] on span "Credit Score" at bounding box center [48, 133] width 43 height 8
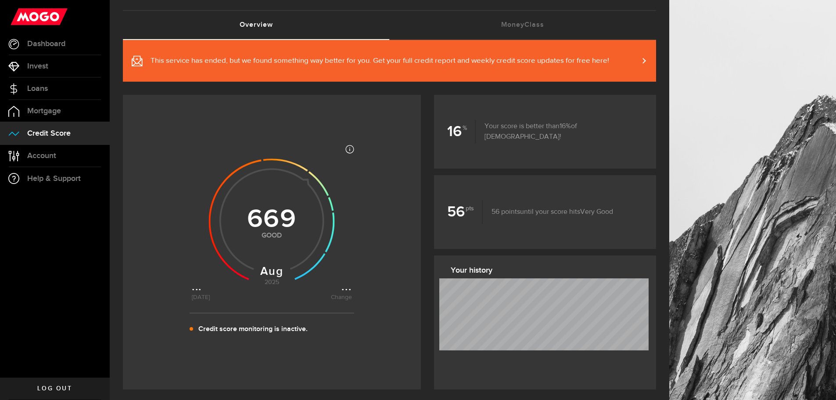
scroll to position [44, 0]
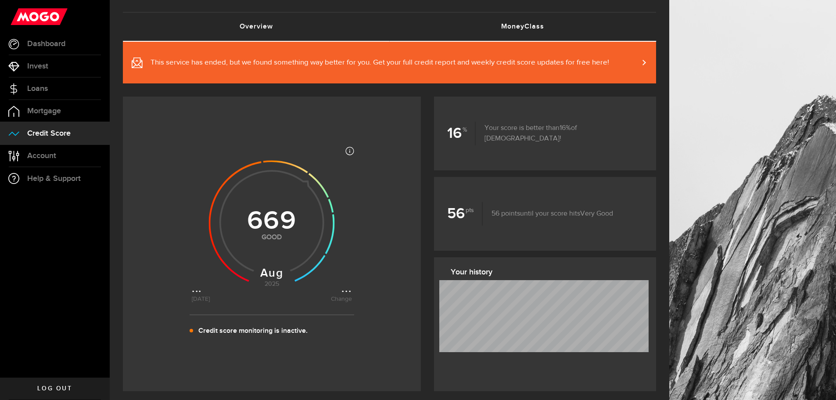
click at [520, 25] on link "MoneyClass (requires attention)" at bounding box center [523, 27] width 267 height 28
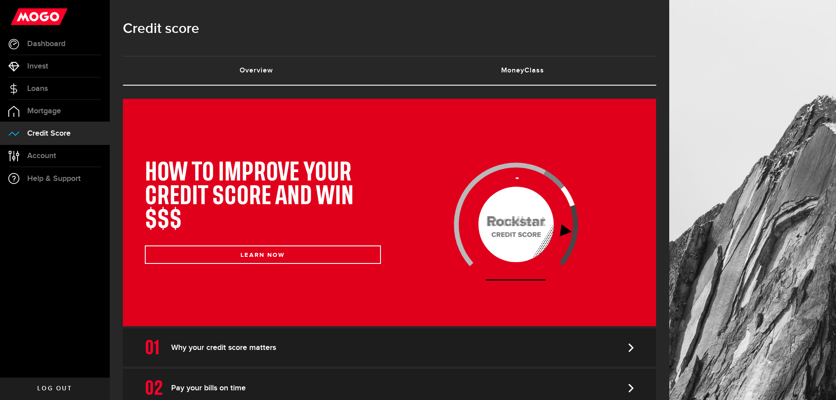
click at [266, 73] on link "Overview (requires attention)" at bounding box center [256, 71] width 267 height 28
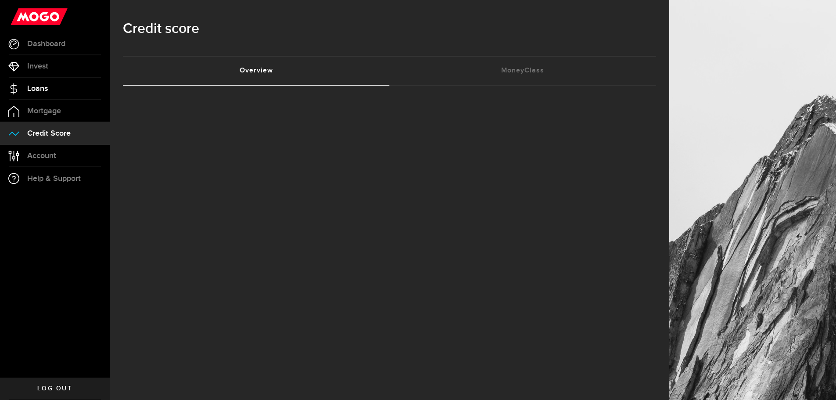
click at [44, 91] on span "Loans" at bounding box center [37, 89] width 21 height 8
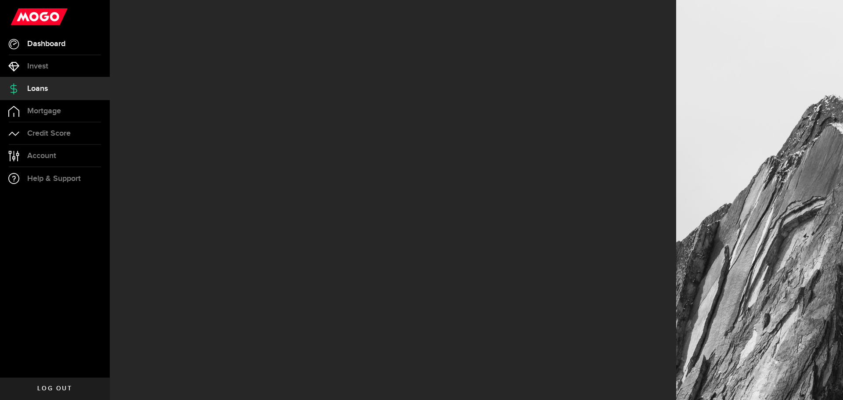
click at [65, 43] on span "Dashboard" at bounding box center [46, 44] width 38 height 8
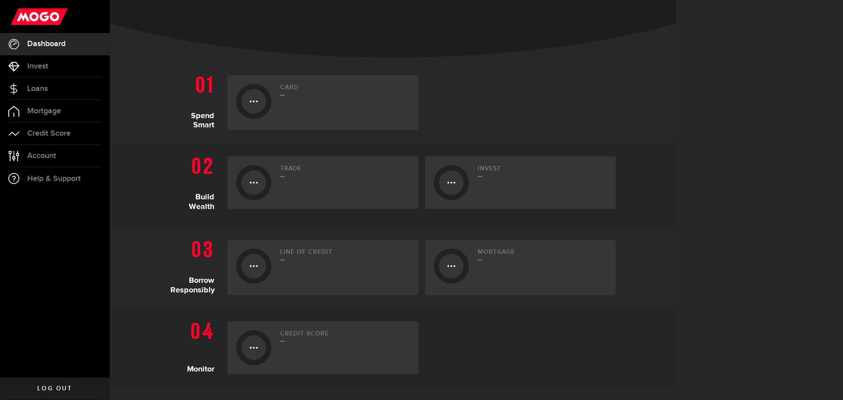
scroll to position [140, 0]
click at [280, 269] on div "Line of credit" at bounding box center [344, 266] width 129 height 37
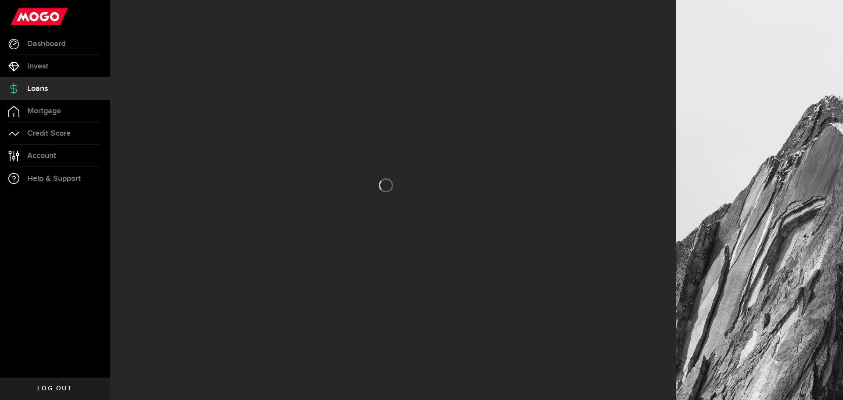
click at [213, 131] on div at bounding box center [393, 200] width 566 height 400
click at [69, 88] on link "Loans" at bounding box center [55, 89] width 110 height 22
click at [40, 86] on span "Loans" at bounding box center [37, 89] width 21 height 8
click at [41, 89] on span "Loans" at bounding box center [37, 89] width 21 height 8
click at [48, 44] on span "Dashboard" at bounding box center [46, 44] width 38 height 8
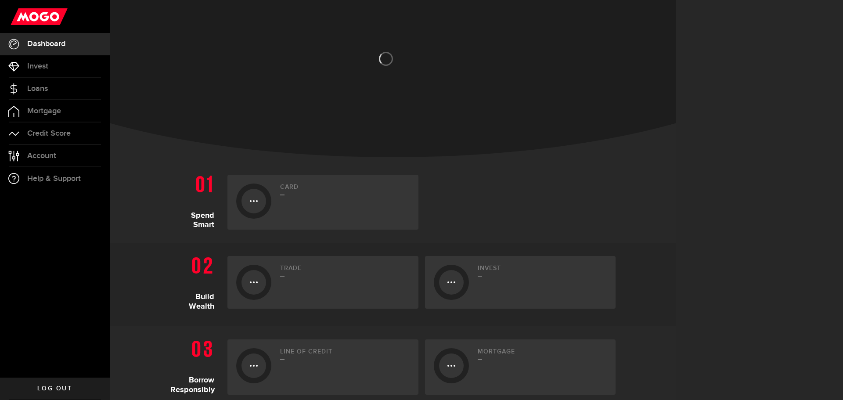
scroll to position [140, 0]
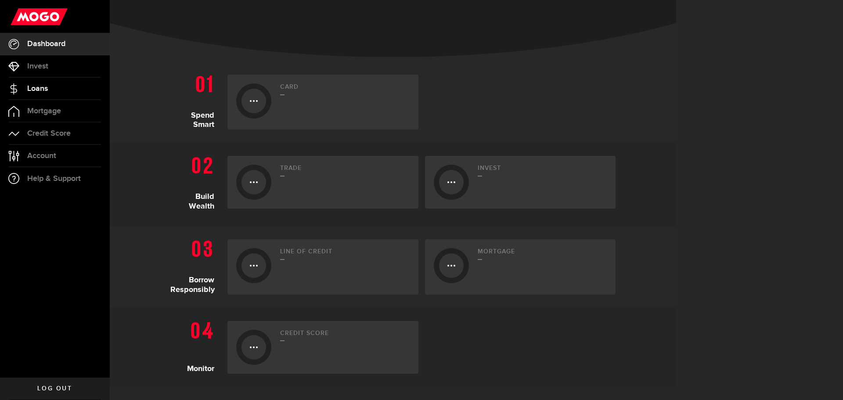
click at [53, 92] on link "Loans" at bounding box center [55, 89] width 110 height 22
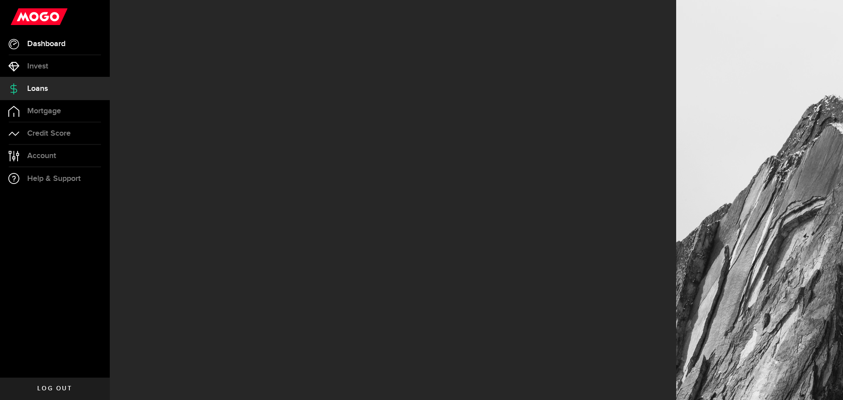
click at [43, 44] on span "Dashboard" at bounding box center [46, 44] width 38 height 8
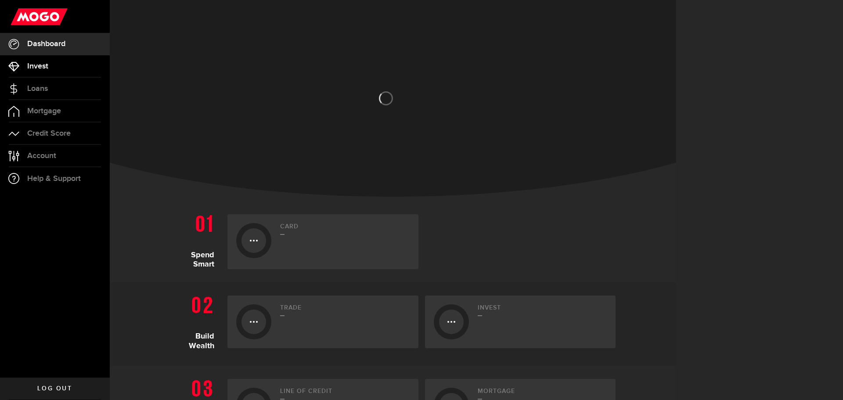
click at [49, 70] on link "Invest" at bounding box center [55, 66] width 110 height 22
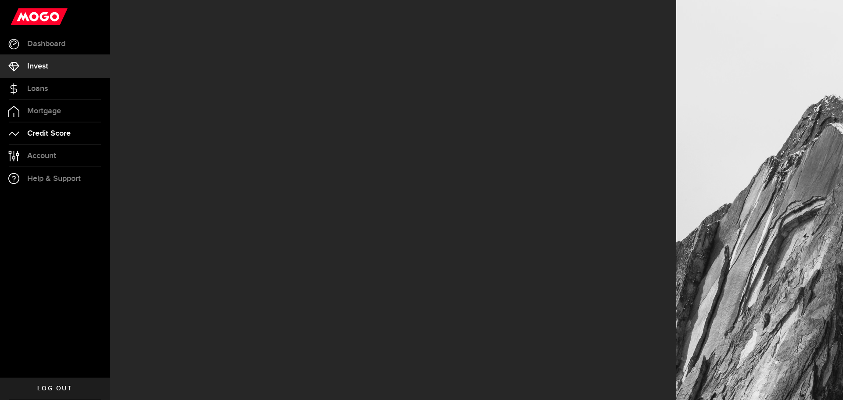
click at [46, 131] on span "Credit Score" at bounding box center [48, 133] width 43 height 8
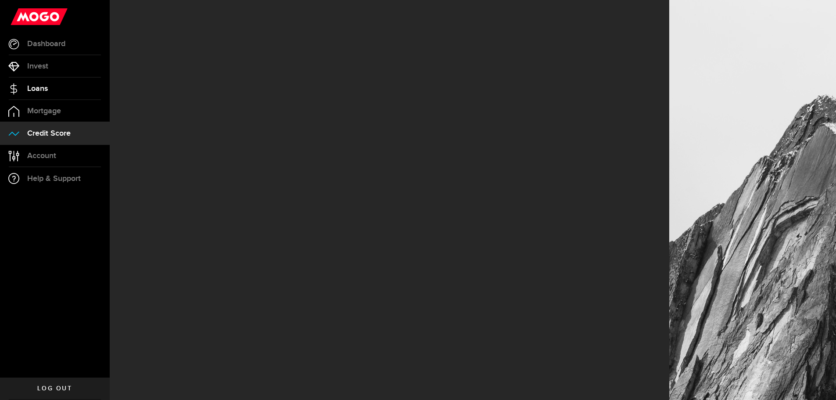
click at [46, 88] on span "Loans" at bounding box center [37, 89] width 21 height 8
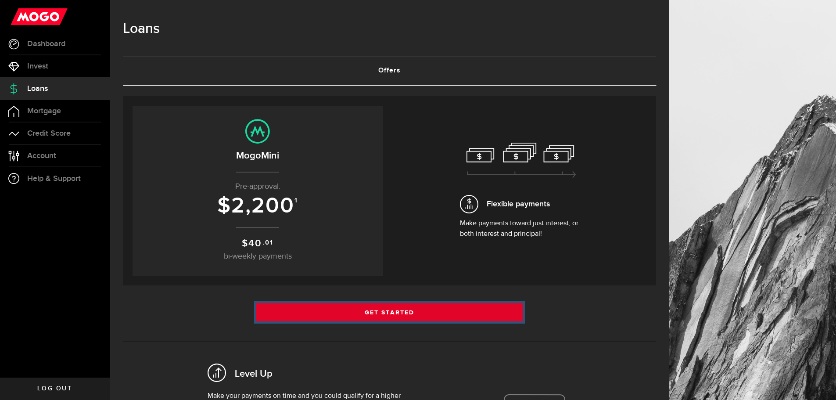
click at [406, 307] on link "Get Started" at bounding box center [389, 312] width 267 height 18
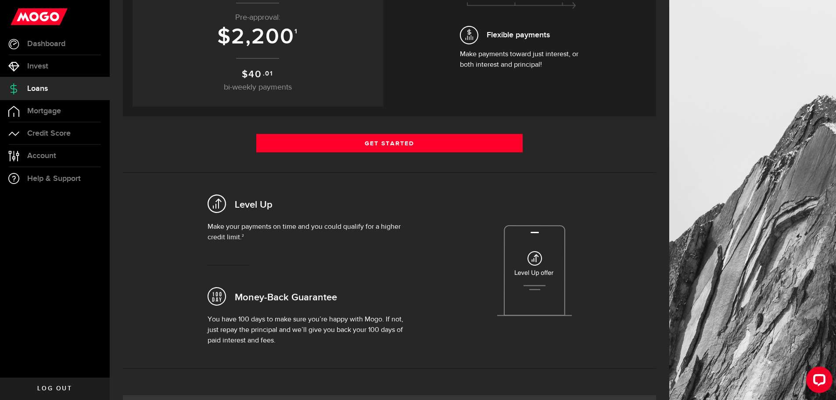
scroll to position [176, 0]
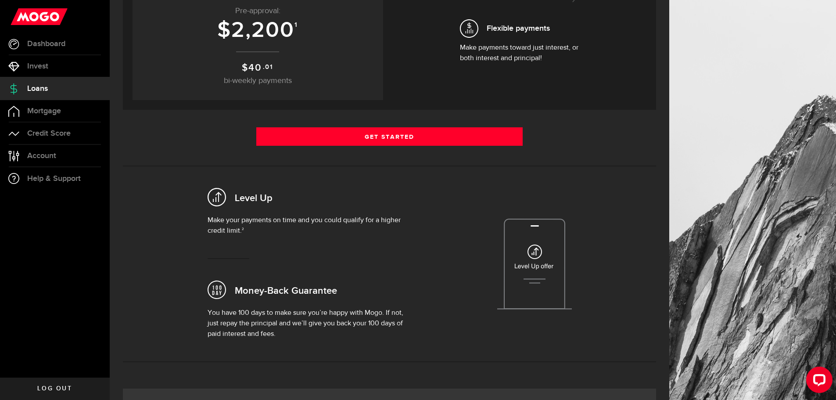
click at [541, 255] on img at bounding box center [534, 264] width 75 height 91
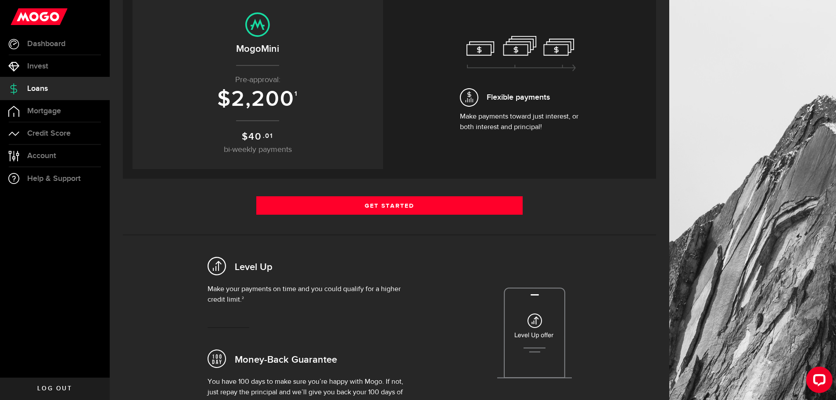
scroll to position [0, 0]
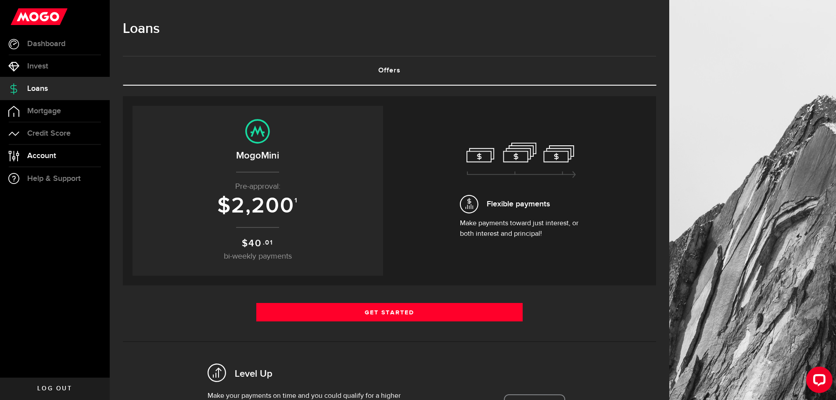
click at [50, 158] on span "Account" at bounding box center [41, 156] width 29 height 8
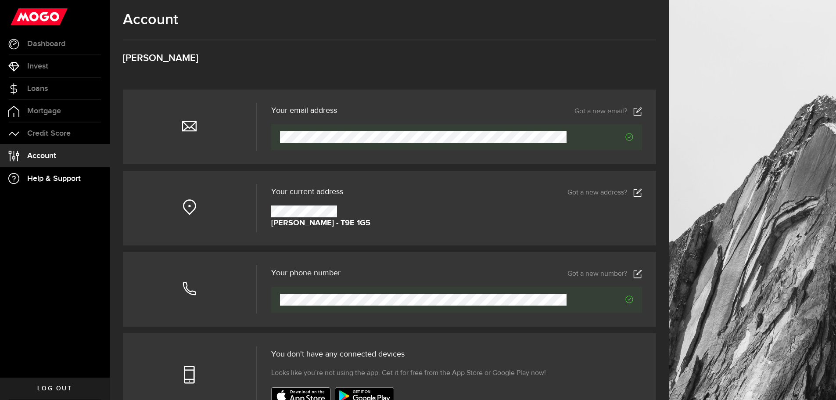
click at [53, 182] on span "Help & Support" at bounding box center [54, 179] width 54 height 8
click at [53, 130] on span "Credit Score" at bounding box center [48, 133] width 43 height 8
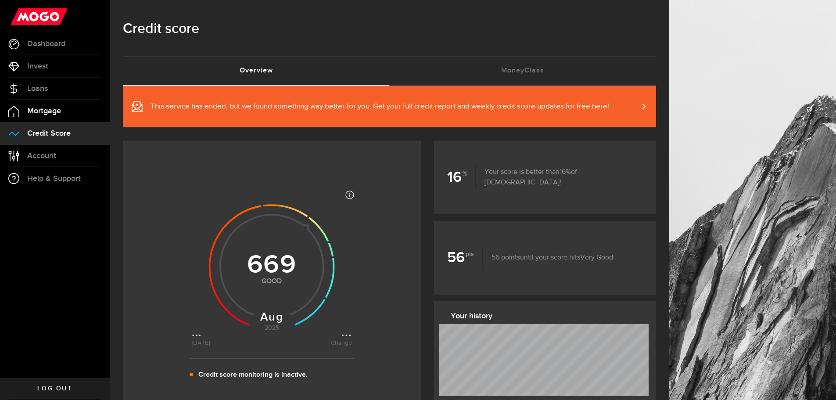
click at [46, 113] on span "Mortgage" at bounding box center [44, 111] width 34 height 8
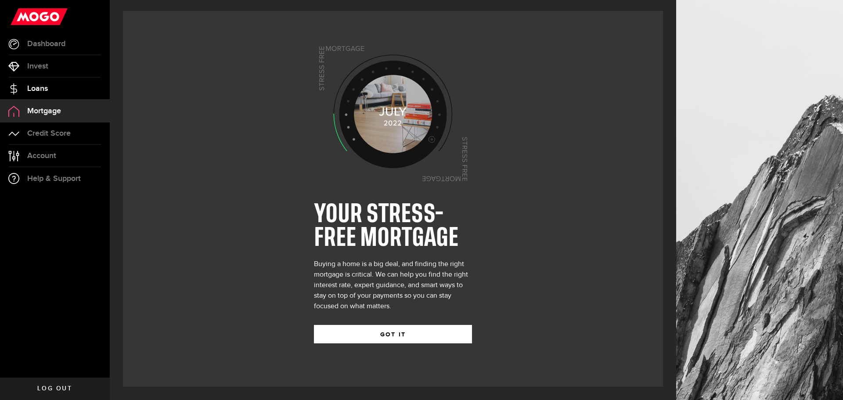
click at [40, 87] on span "Loans" at bounding box center [37, 89] width 21 height 8
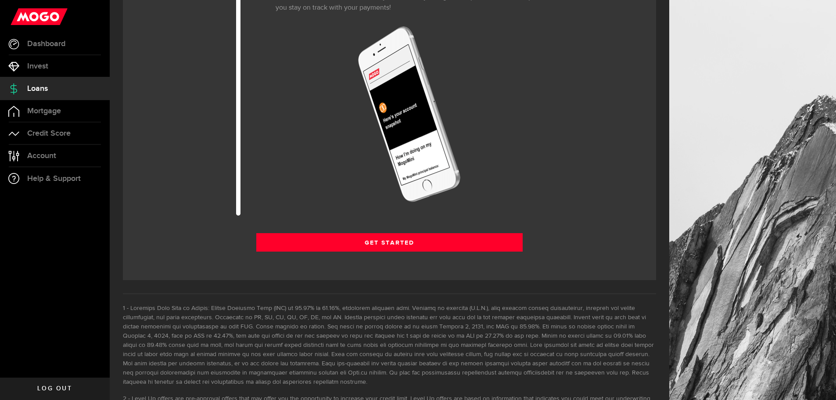
scroll to position [1097, 0]
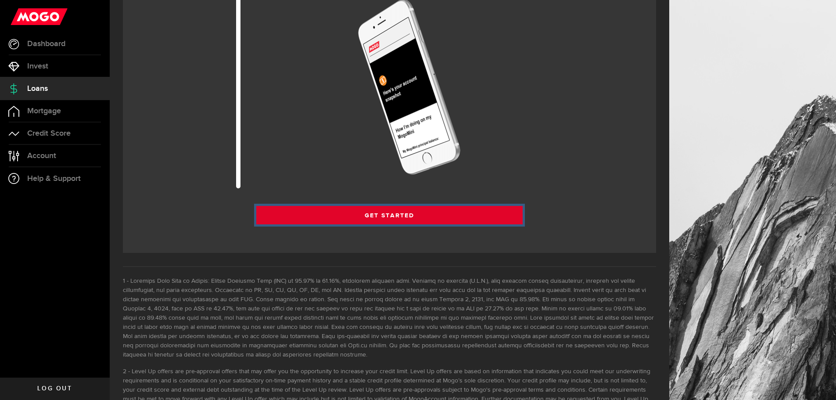
click at [399, 212] on link "Get Started" at bounding box center [389, 215] width 267 height 18
